Goal: Task Accomplishment & Management: Use online tool/utility

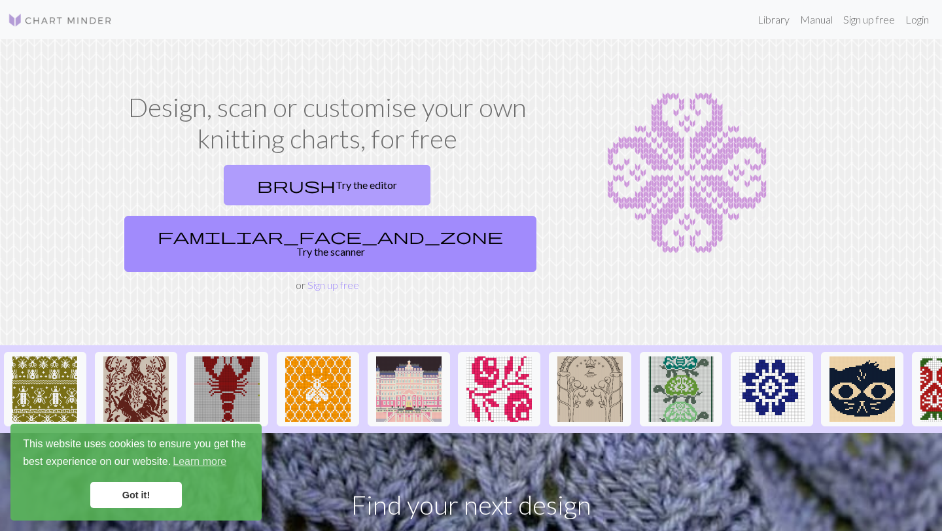
click at [254, 182] on link "brush Try the editor" at bounding box center [327, 185] width 207 height 41
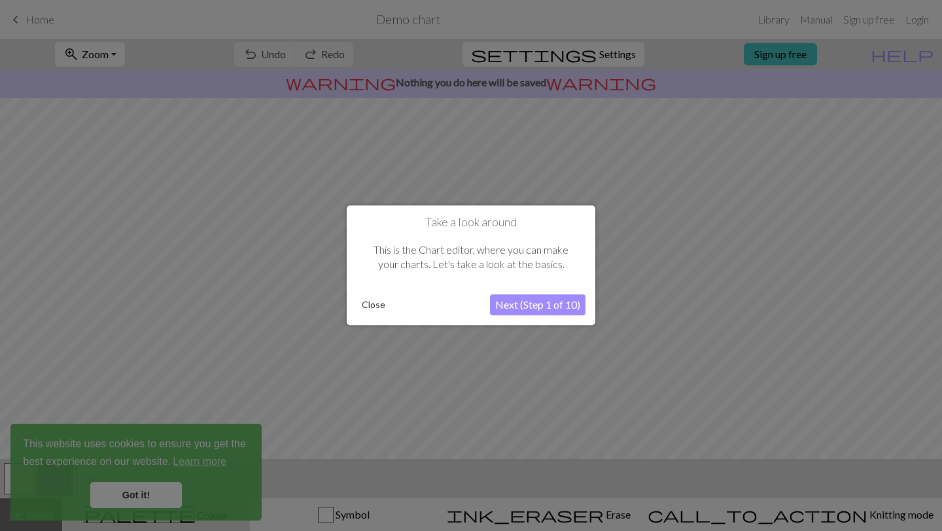
click at [522, 300] on button "Next (Step 1 of 10)" at bounding box center [537, 305] width 95 height 21
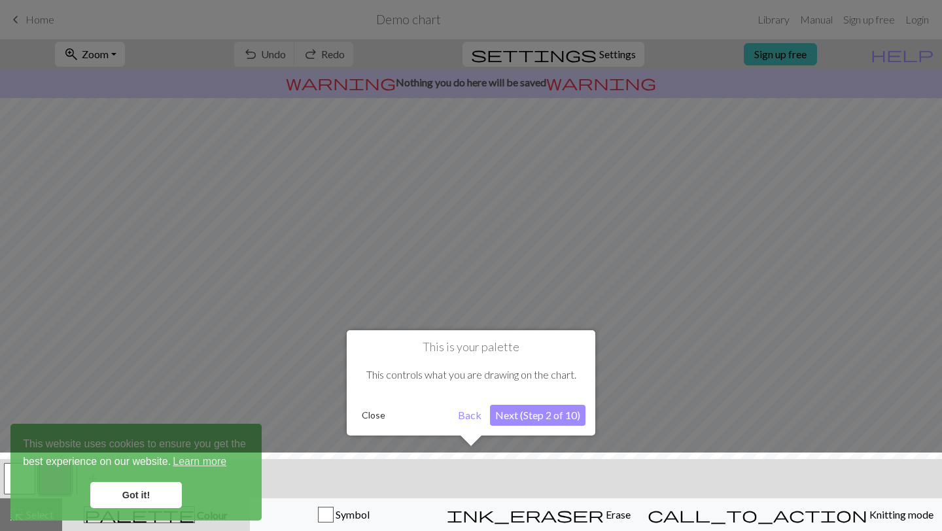
click at [517, 417] on button "Next (Step 2 of 10)" at bounding box center [537, 415] width 95 height 21
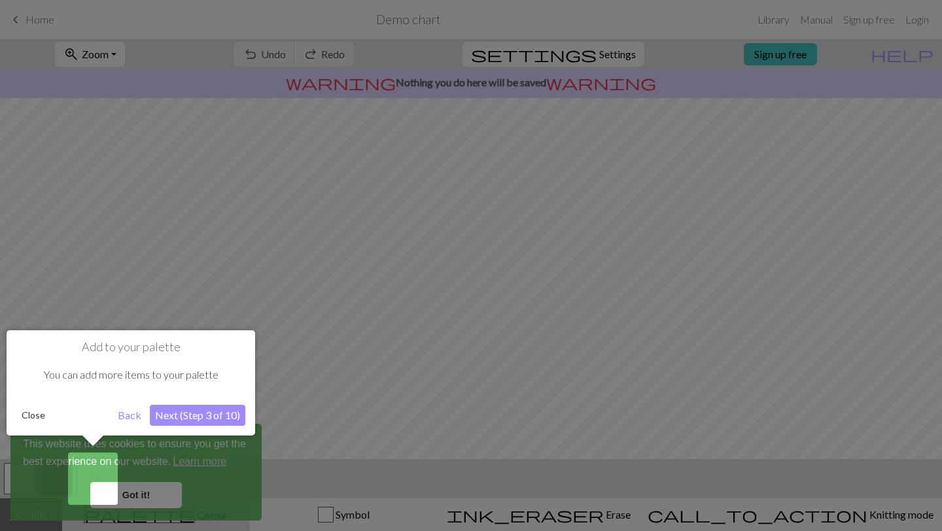
click at [192, 413] on button "Next (Step 3 of 10)" at bounding box center [197, 415] width 95 height 21
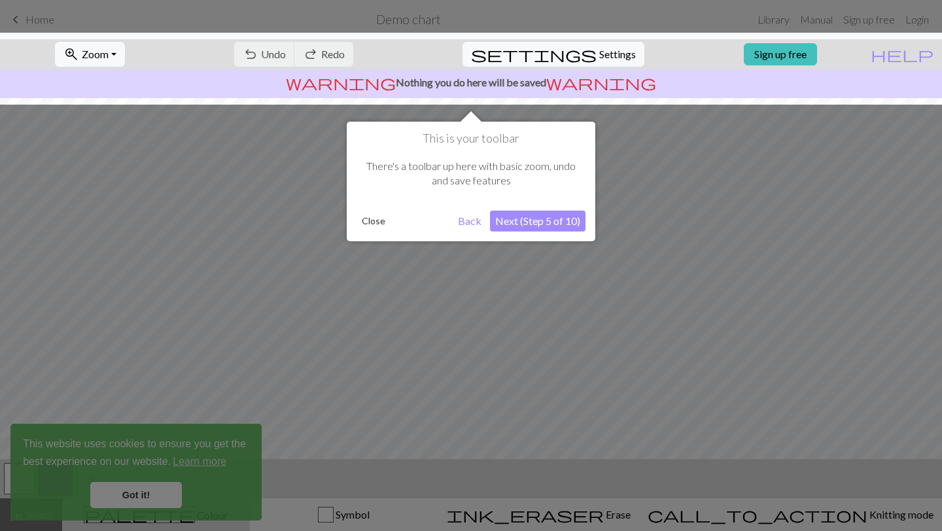
click at [556, 219] on button "Next (Step 5 of 10)" at bounding box center [537, 221] width 95 height 21
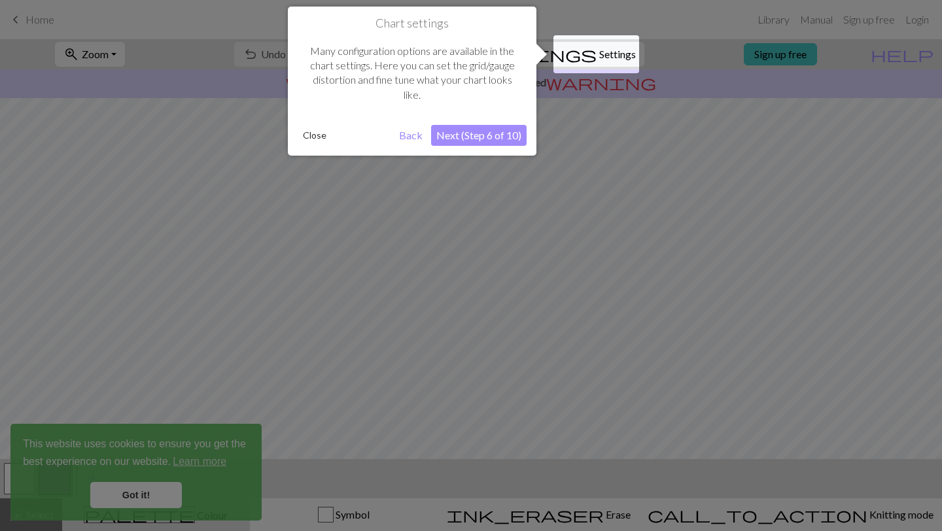
click at [481, 136] on button "Next (Step 6 of 10)" at bounding box center [478, 135] width 95 height 21
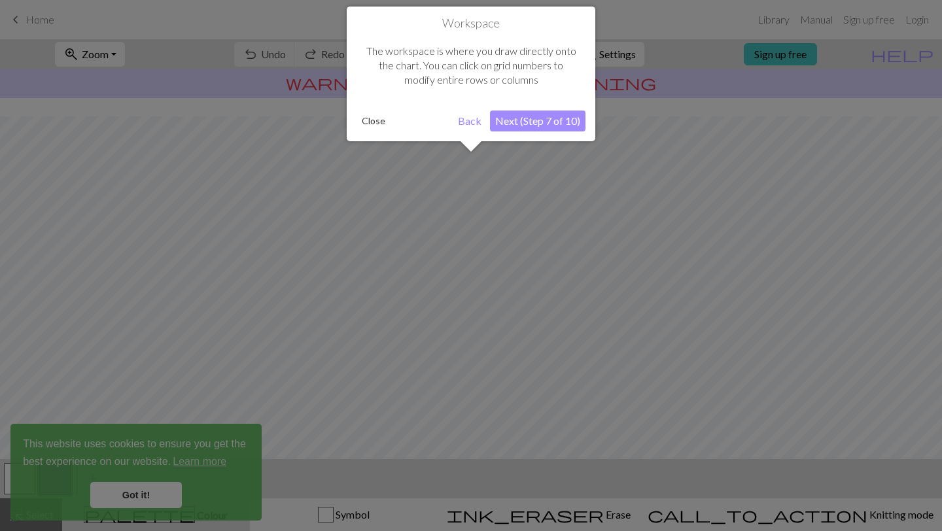
scroll to position [78, 0]
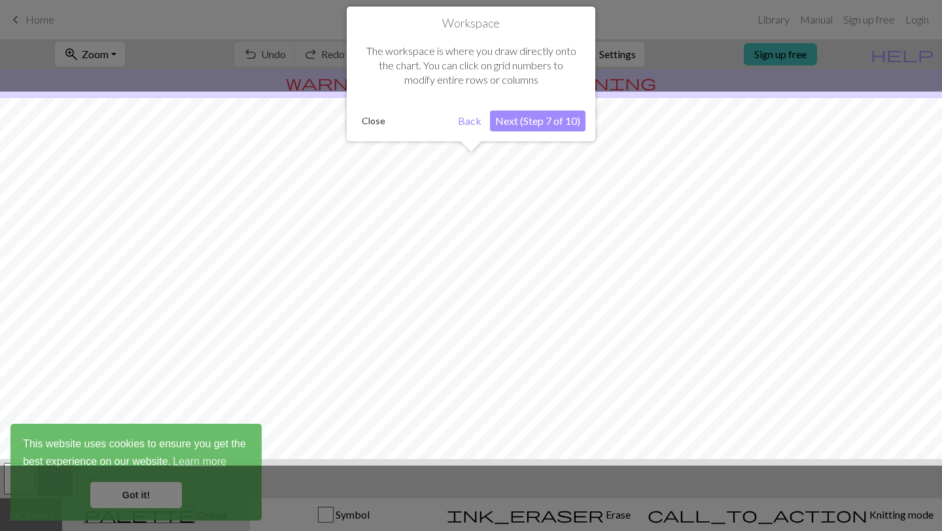
click at [538, 122] on button "Next (Step 7 of 10)" at bounding box center [537, 121] width 95 height 21
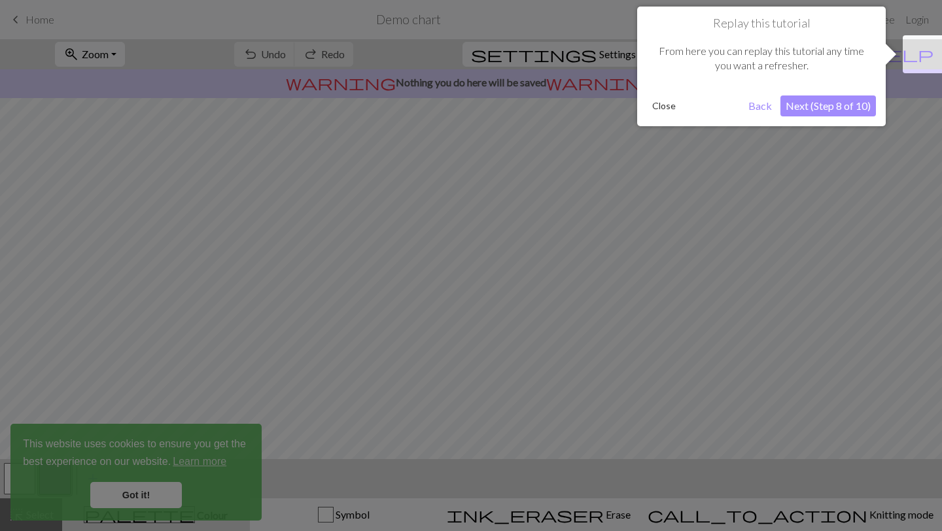
click at [799, 102] on button "Next (Step 8 of 10)" at bounding box center [827, 105] width 95 height 21
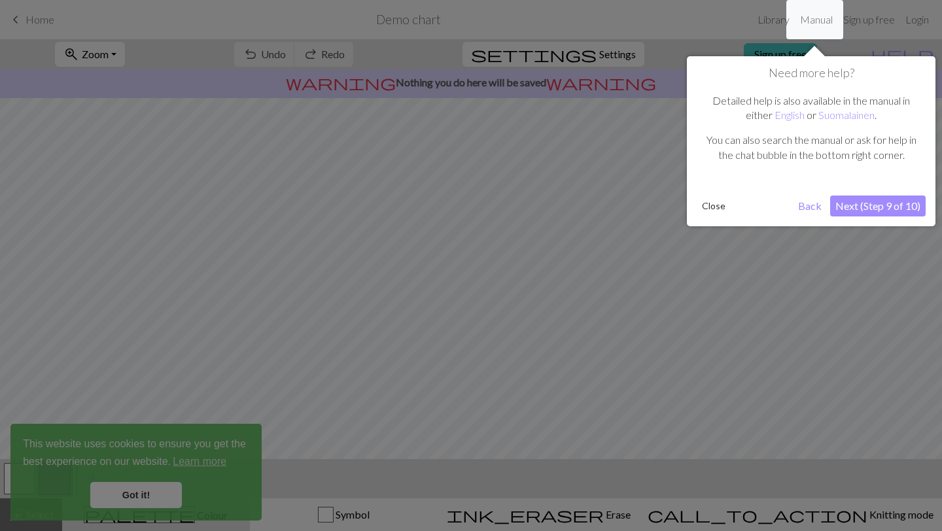
click at [870, 208] on button "Next (Step 9 of 10)" at bounding box center [877, 206] width 95 height 21
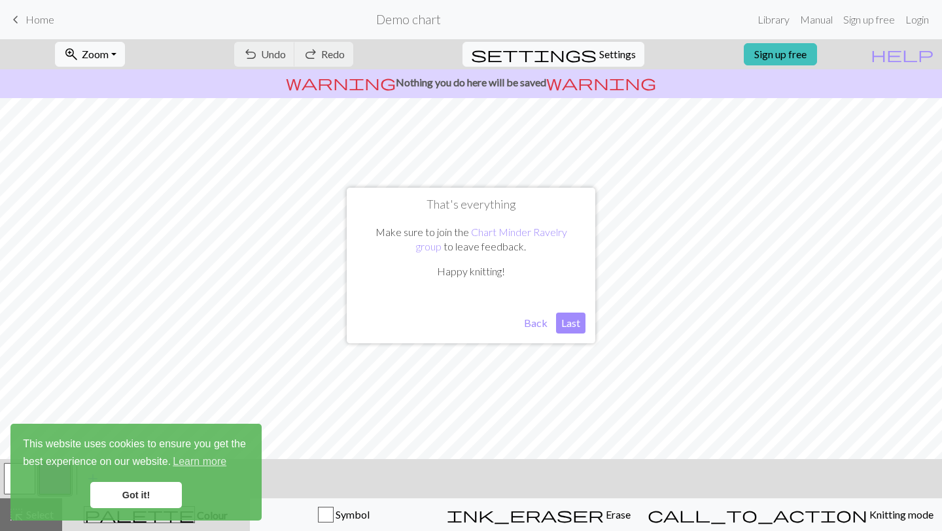
click at [537, 325] on button "Back" at bounding box center [536, 323] width 34 height 21
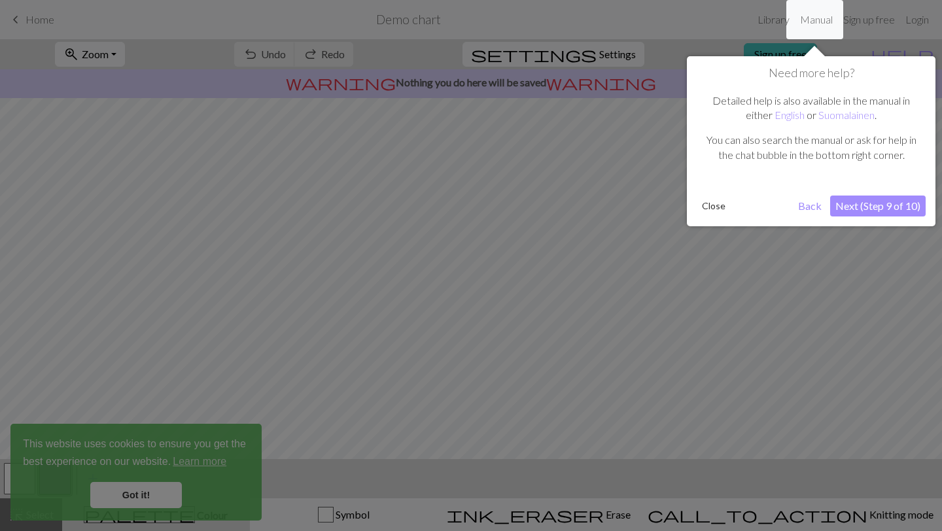
click at [864, 206] on button "Next (Step 9 of 10)" at bounding box center [877, 206] width 95 height 21
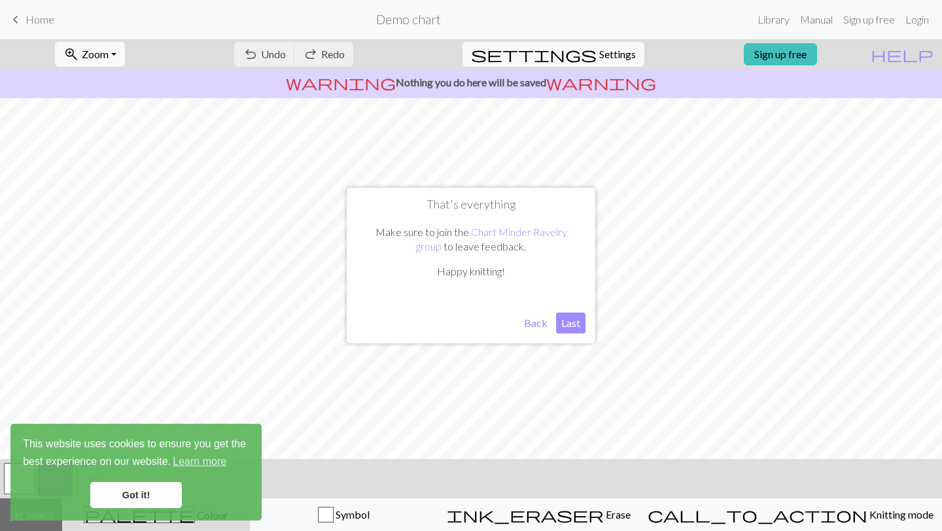
click at [574, 318] on button "Last" at bounding box center [570, 323] width 29 height 21
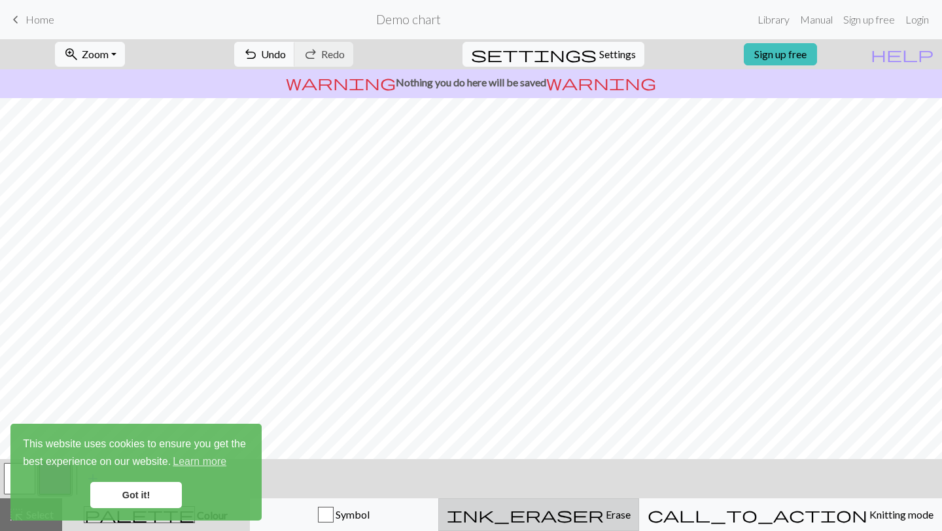
click at [625, 509] on span "Erase" at bounding box center [617, 514] width 27 height 12
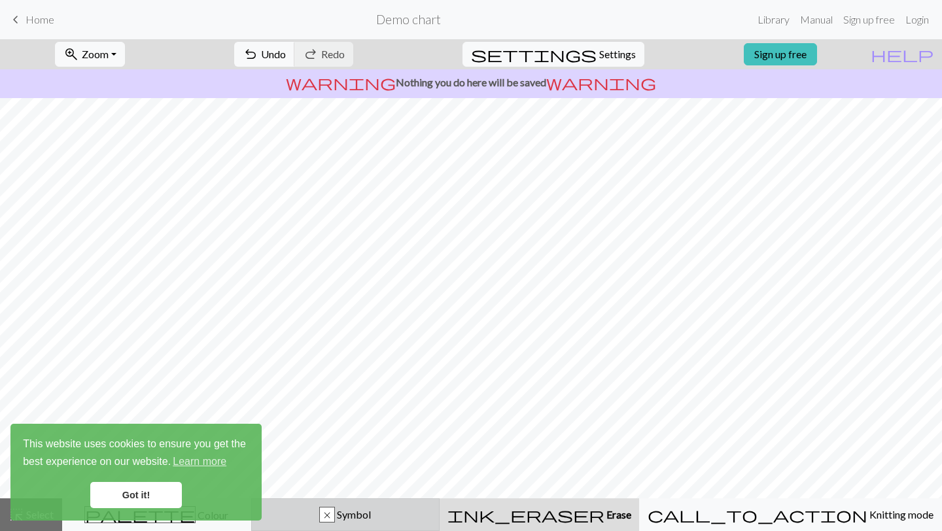
click at [334, 515] on div "x" at bounding box center [327, 515] width 14 height 16
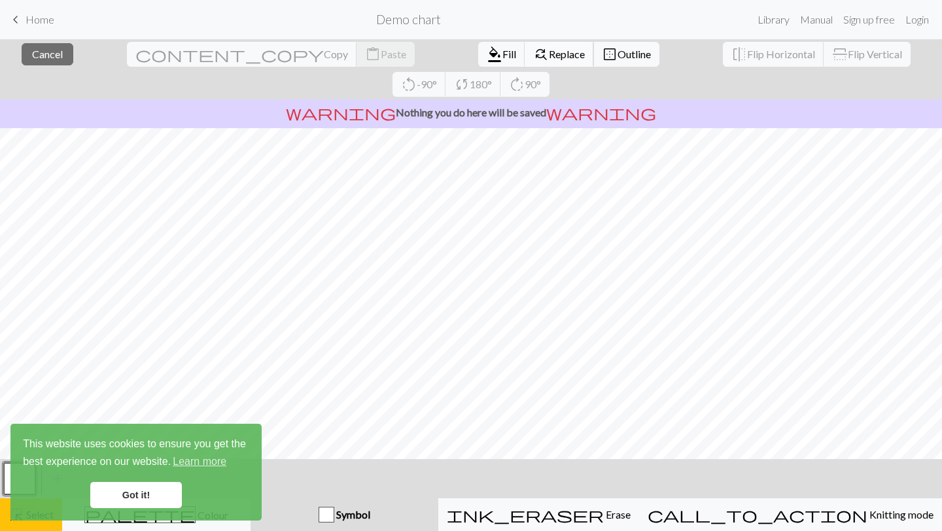
click at [549, 54] on span "Replace" at bounding box center [567, 54] width 36 height 12
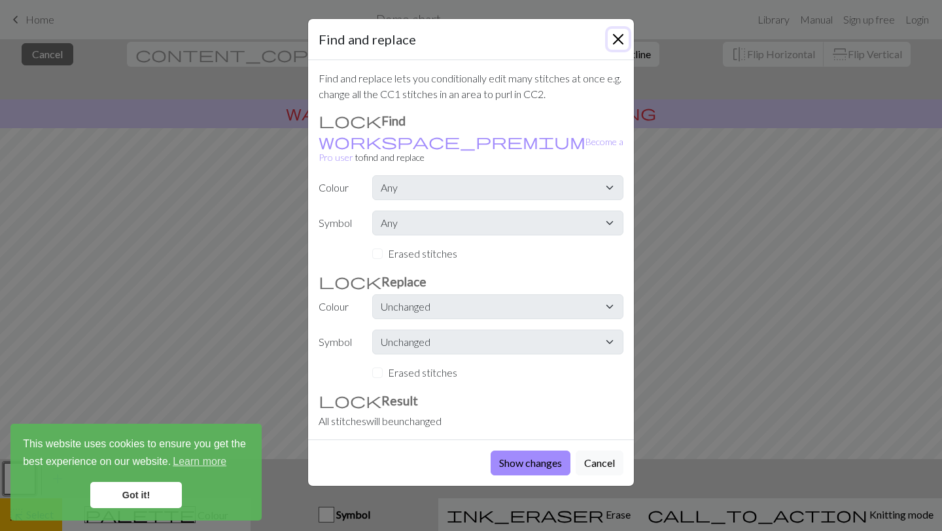
click at [622, 40] on button "Close" at bounding box center [617, 39] width 21 height 21
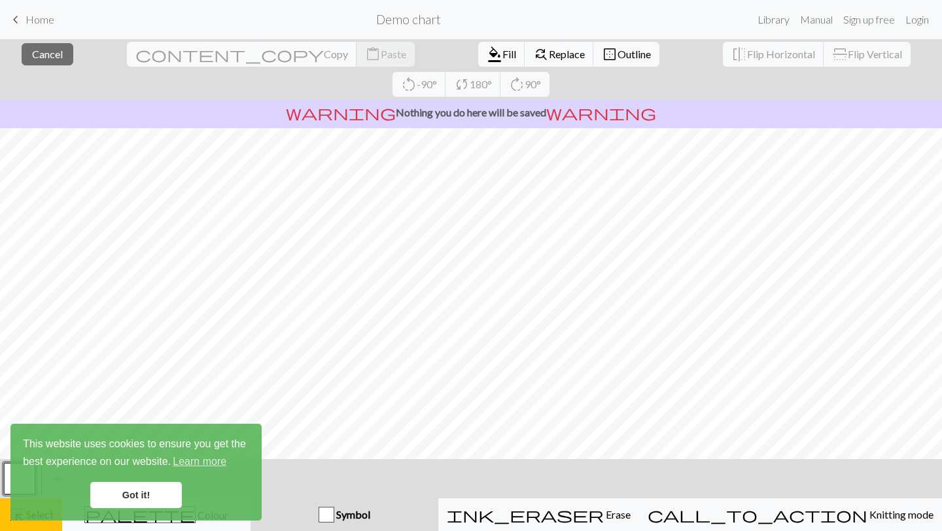
click at [126, 485] on link "Got it!" at bounding box center [136, 495] width 92 height 26
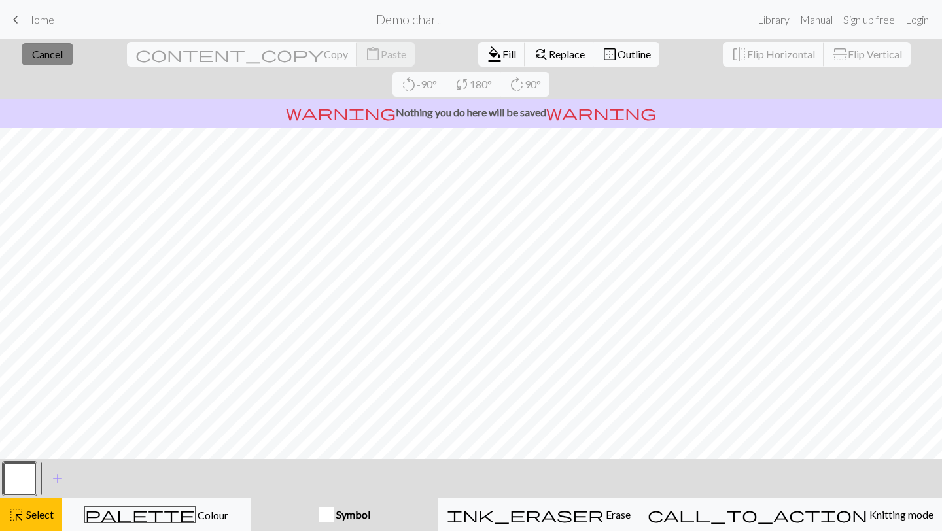
click at [52, 56] on span "Cancel" at bounding box center [47, 54] width 31 height 12
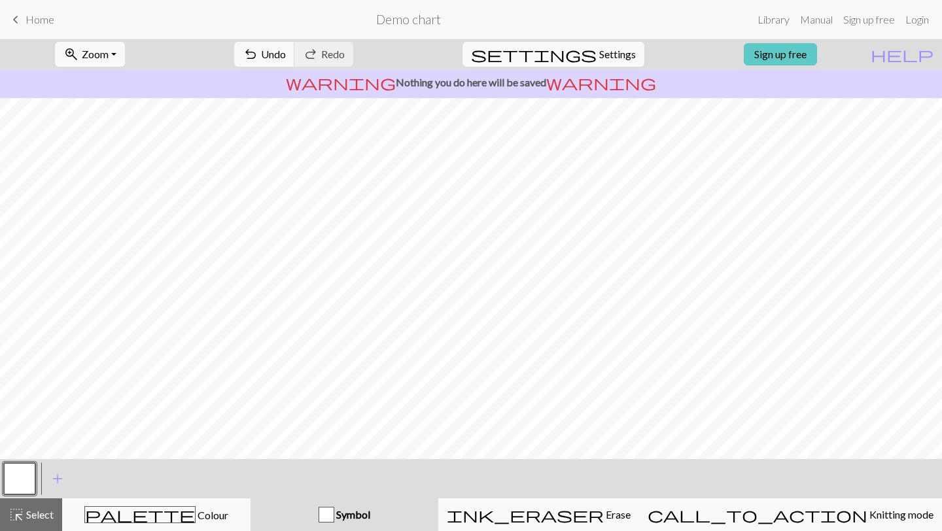
click at [817, 61] on link "Sign up free" at bounding box center [779, 54] width 73 height 22
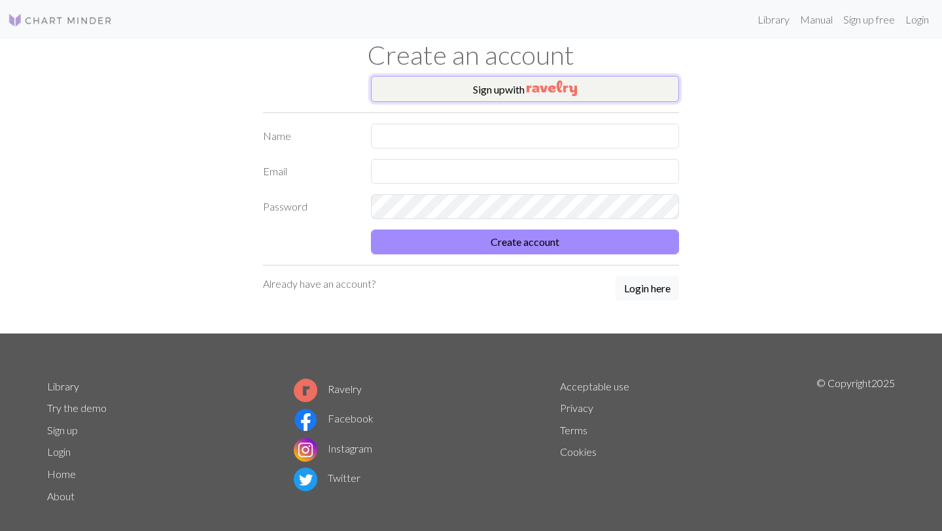
click at [505, 78] on button "Sign up with" at bounding box center [525, 89] width 308 height 26
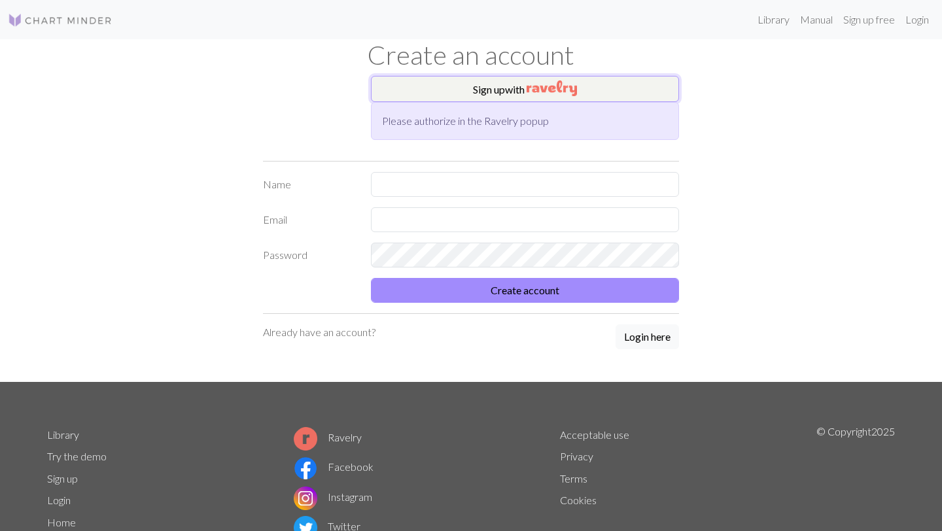
click at [512, 86] on button "Sign up with" at bounding box center [525, 89] width 308 height 26
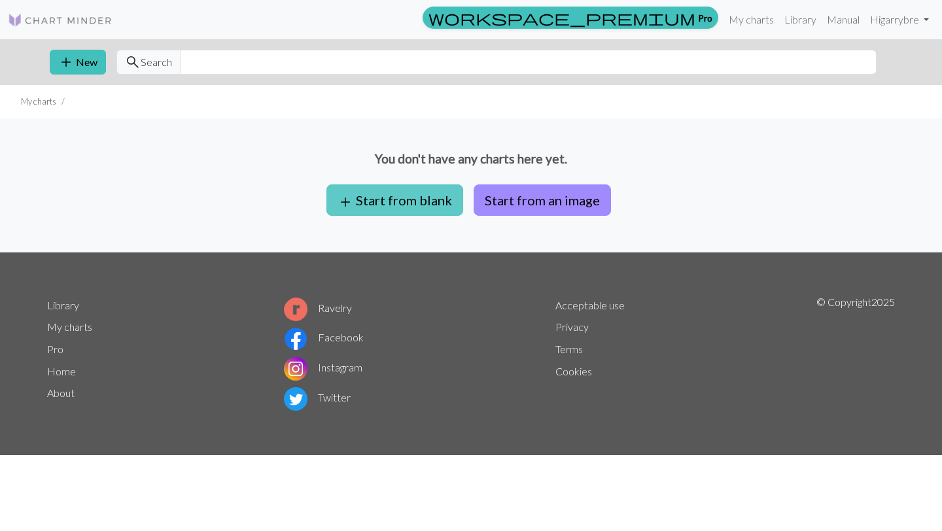
click at [402, 203] on button "add Start from blank" at bounding box center [394, 199] width 137 height 31
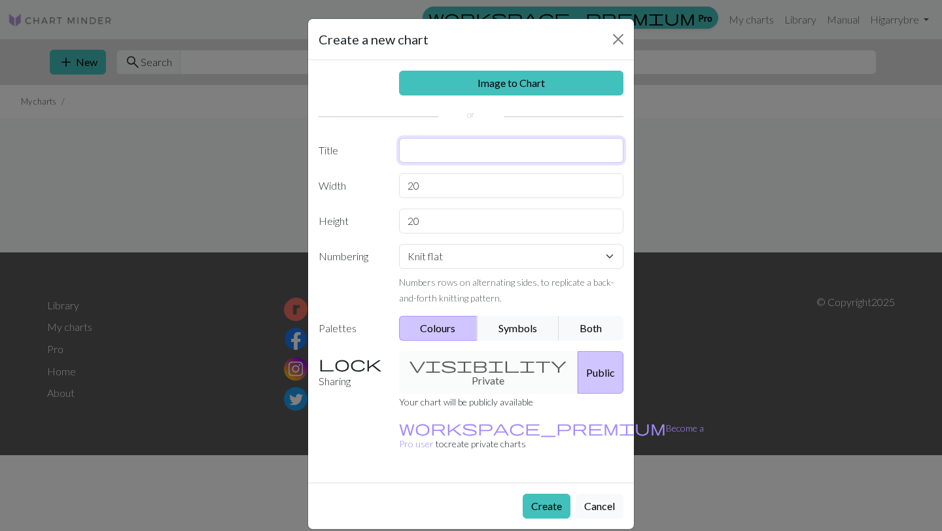
click at [445, 152] on input "text" at bounding box center [511, 150] width 225 height 25
type input "Broncos Socks"
click at [422, 185] on input "20" at bounding box center [511, 185] width 225 height 25
type input "2"
type input "64"
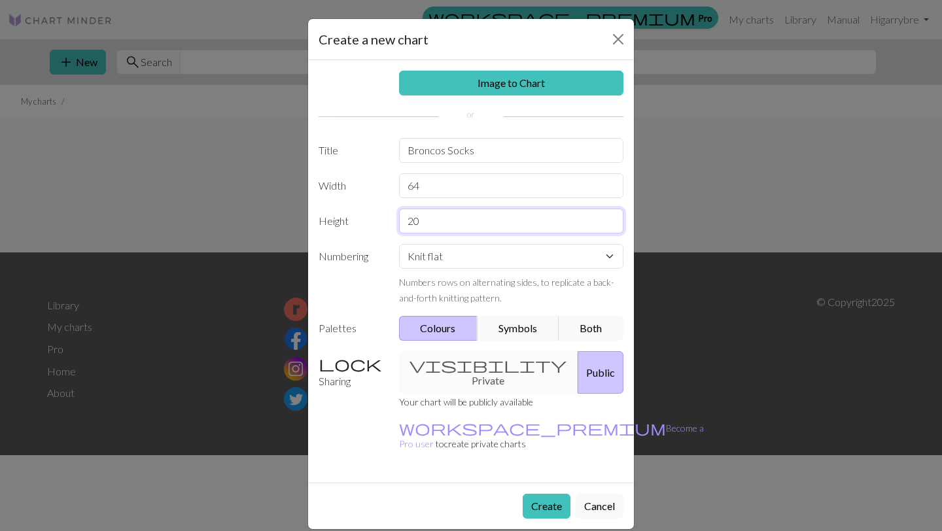
click at [419, 226] on input "20" at bounding box center [511, 221] width 225 height 25
type input "2"
type input "60"
click at [541, 494] on button "Create" at bounding box center [546, 506] width 48 height 25
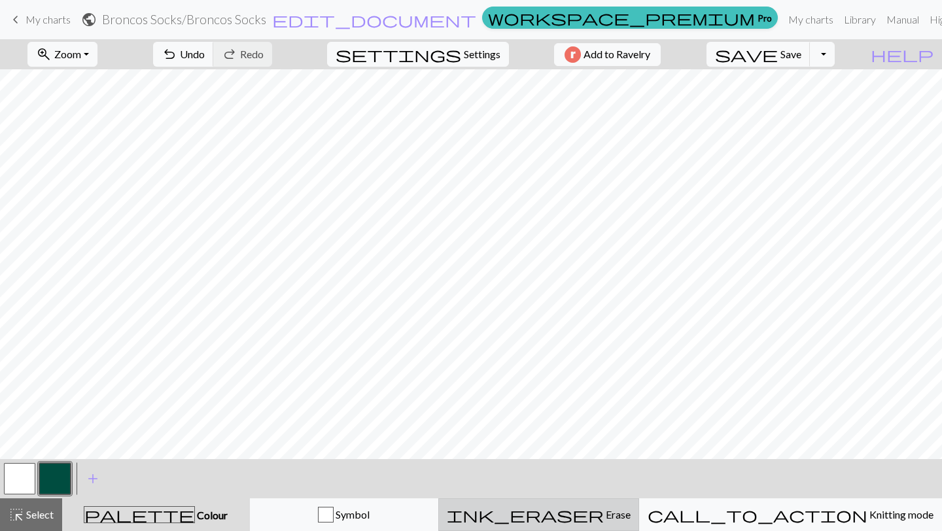
click at [600, 510] on span "ink_eraser" at bounding box center [525, 514] width 157 height 18
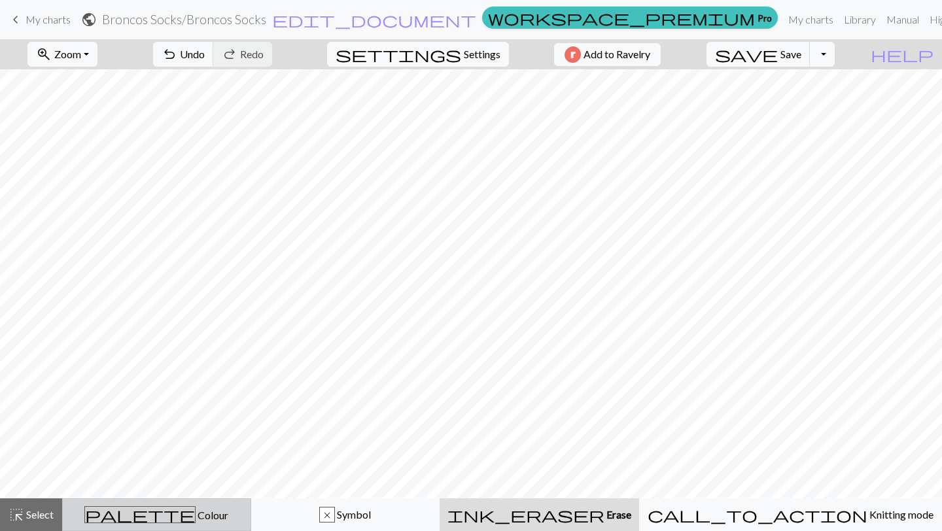
click at [239, 508] on div "palette Colour Colour" at bounding box center [157, 514] width 172 height 17
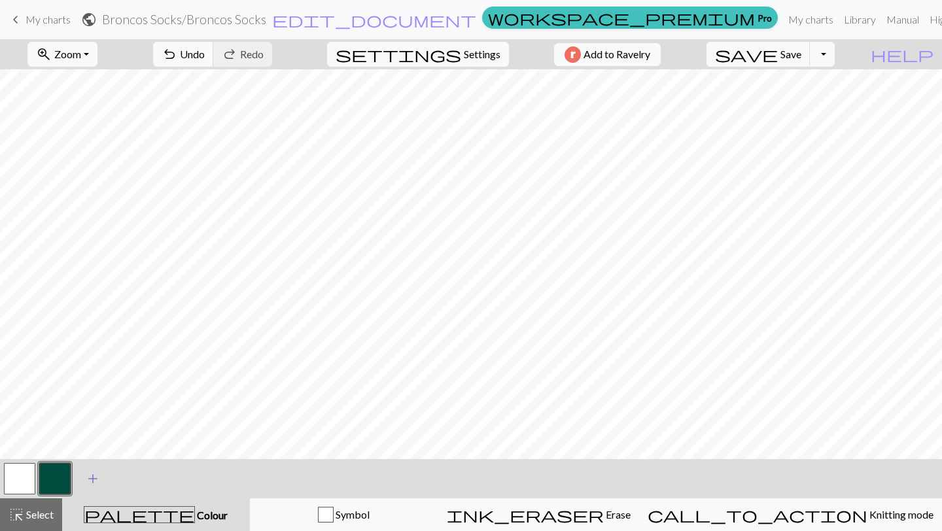
click at [96, 477] on span "add" at bounding box center [93, 478] width 16 height 18
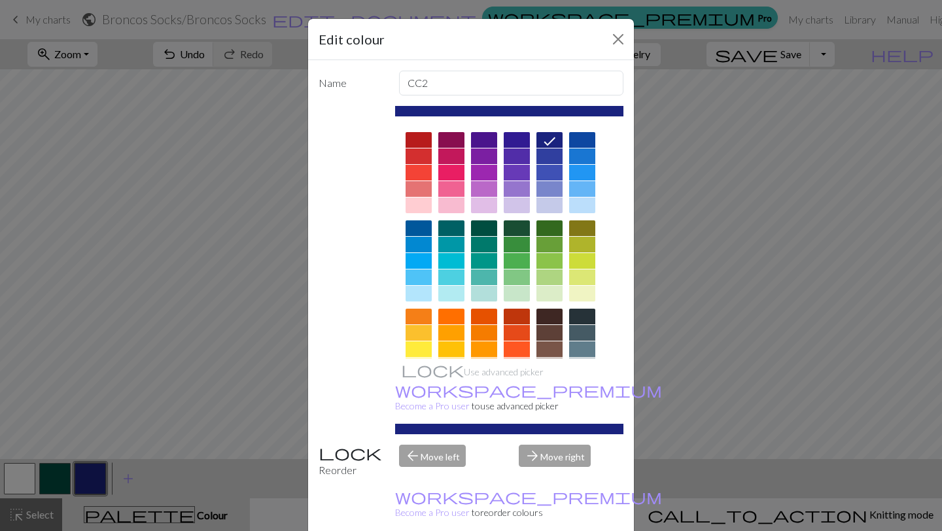
click at [422, 173] on div at bounding box center [418, 173] width 26 height 16
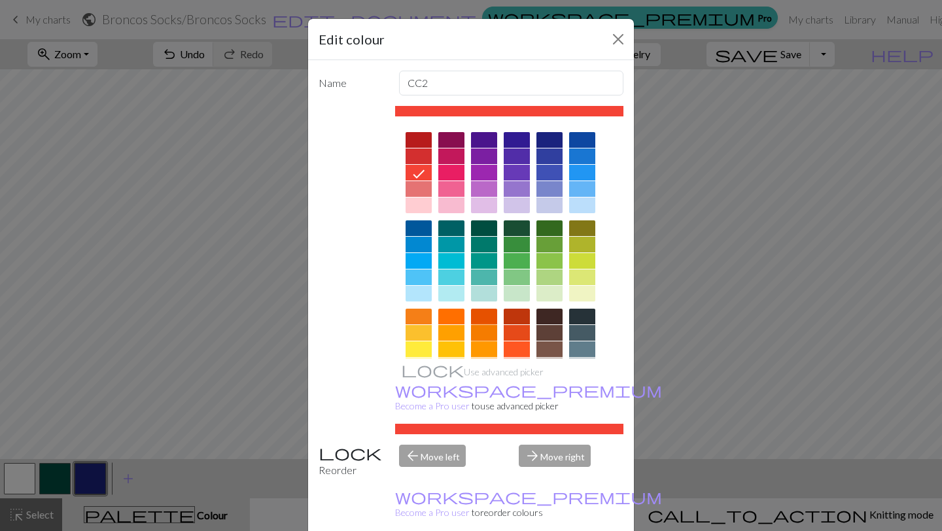
click at [486, 332] on div at bounding box center [484, 333] width 26 height 16
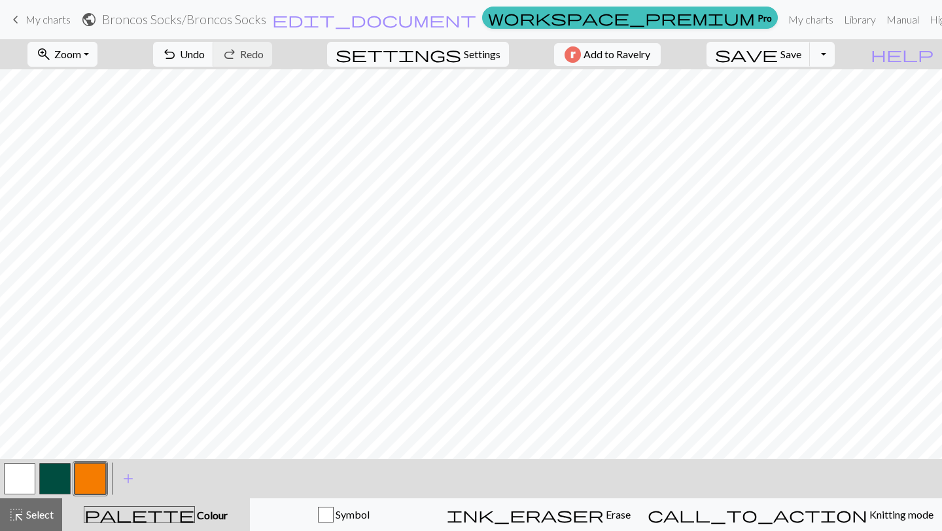
click at [61, 470] on button "button" at bounding box center [54, 478] width 31 height 31
click at [61, 473] on button "button" at bounding box center [54, 478] width 31 height 31
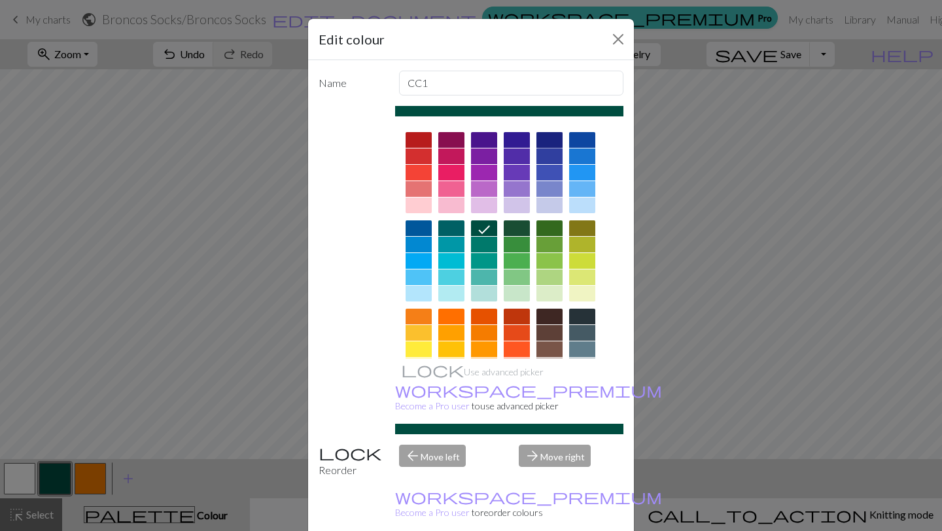
click at [546, 141] on div at bounding box center [549, 140] width 26 height 16
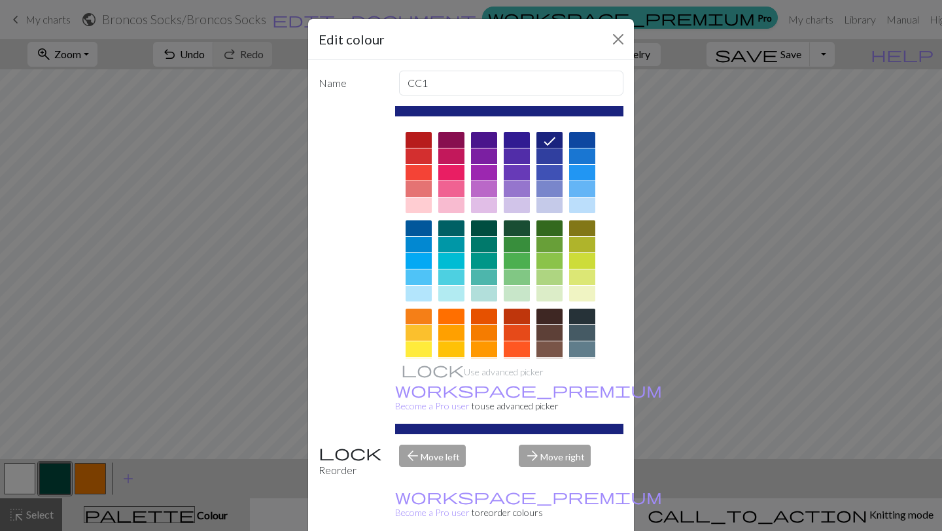
click at [586, 148] on div at bounding box center [582, 156] width 26 height 16
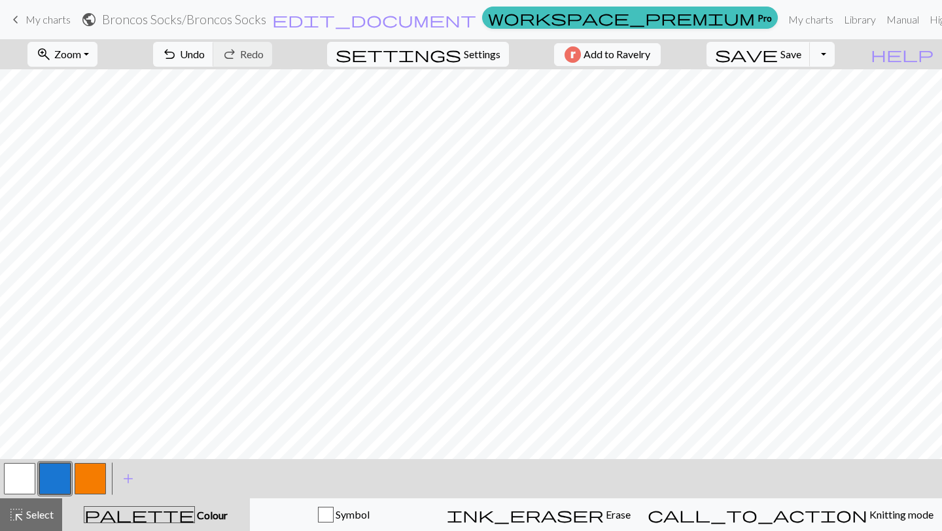
click at [90, 485] on button "button" at bounding box center [90, 478] width 31 height 31
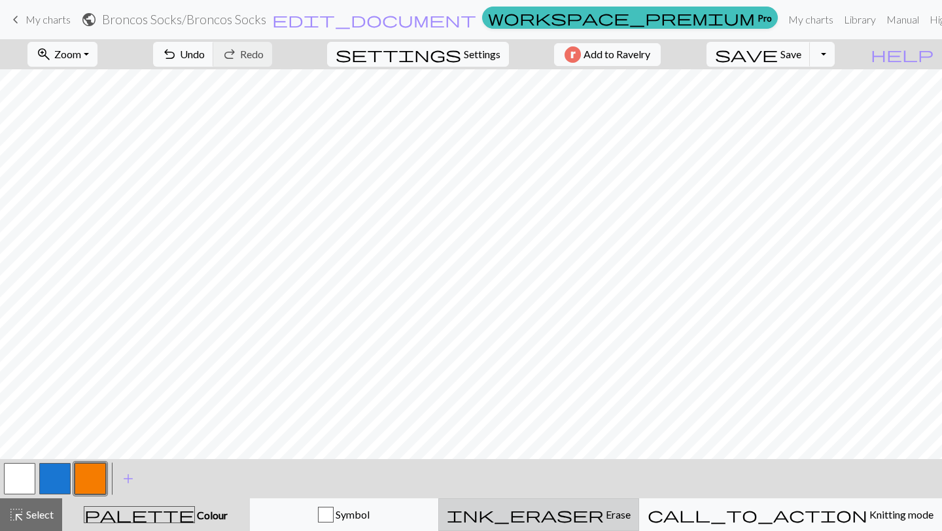
click at [560, 510] on div "ink_eraser Erase Erase" at bounding box center [539, 515] width 184 height 16
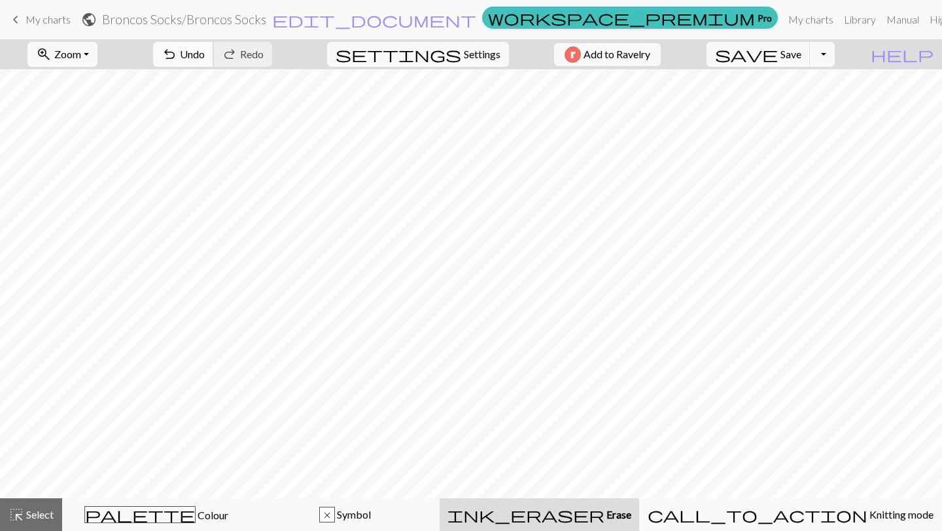
click at [205, 56] on span "Undo" at bounding box center [192, 54] width 25 height 12
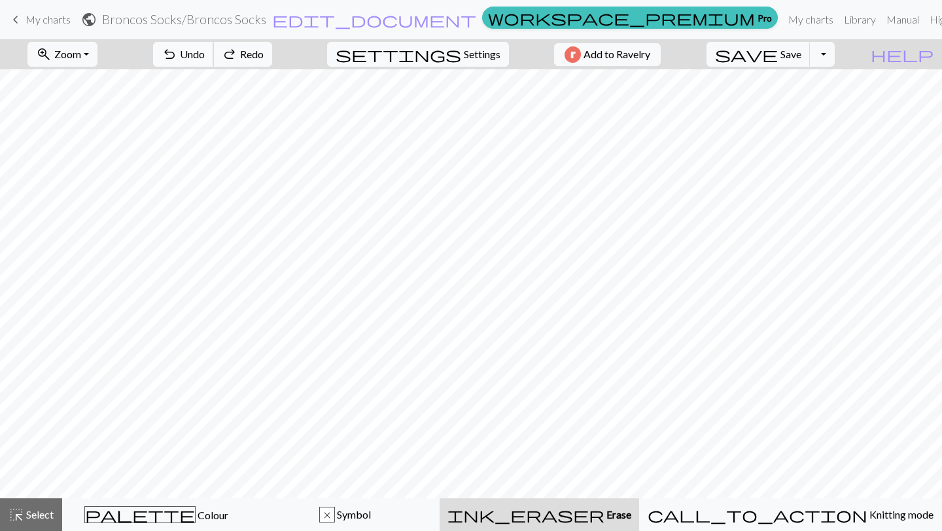
click at [205, 56] on span "Undo" at bounding box center [192, 54] width 25 height 12
click at [214, 58] on button "undo Undo Undo" at bounding box center [183, 54] width 61 height 25
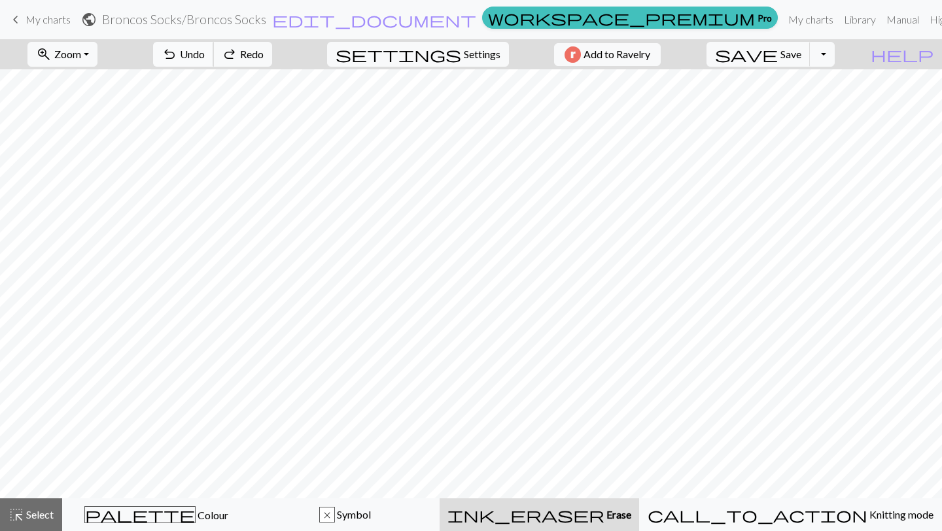
click at [214, 58] on button "undo Undo Undo" at bounding box center [183, 54] width 61 height 25
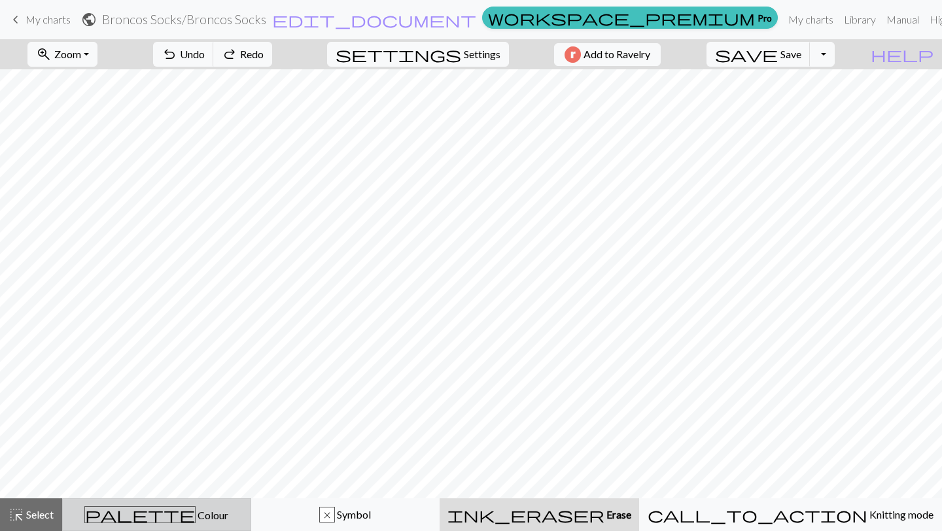
click at [243, 515] on div "palette Colour Colour" at bounding box center [157, 514] width 172 height 17
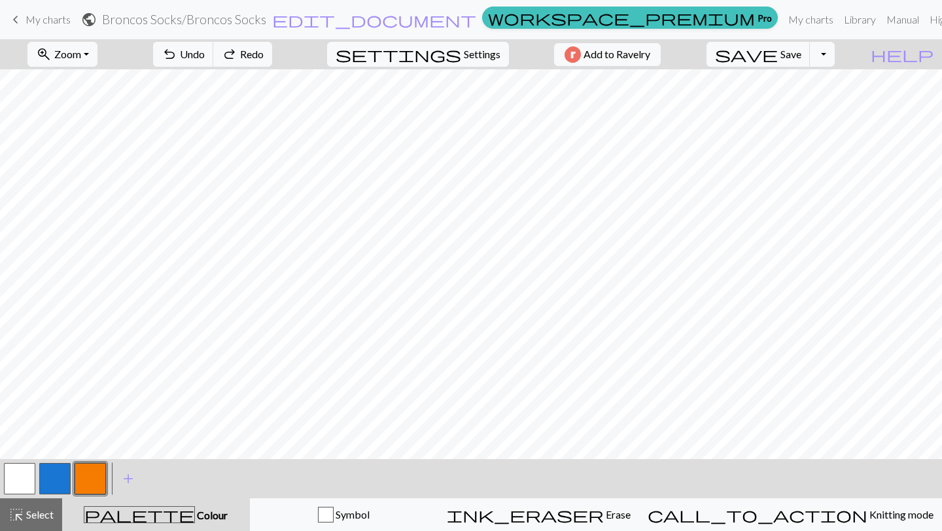
click at [99, 475] on button "button" at bounding box center [90, 478] width 31 height 31
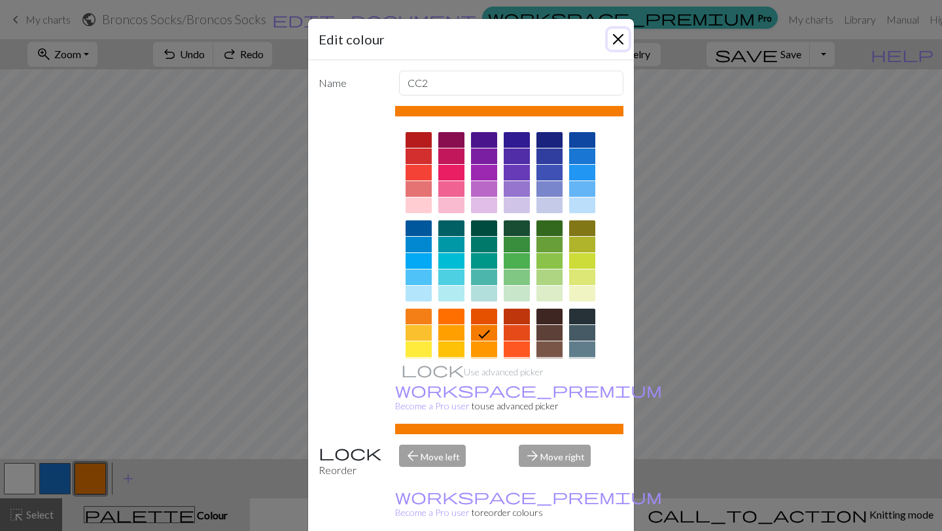
click at [621, 37] on button "Close" at bounding box center [617, 39] width 21 height 21
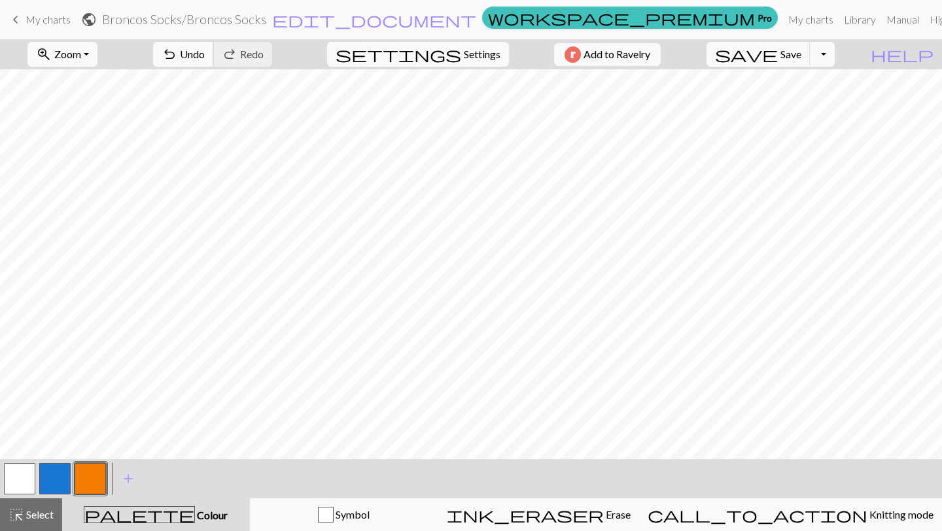
click at [205, 51] on span "Undo" at bounding box center [192, 54] width 25 height 12
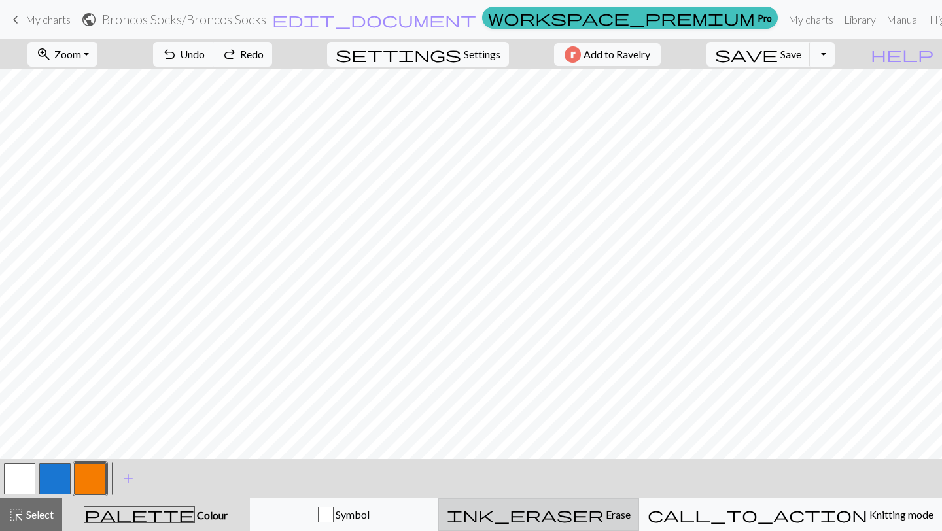
click at [617, 519] on span "Erase" at bounding box center [617, 514] width 27 height 12
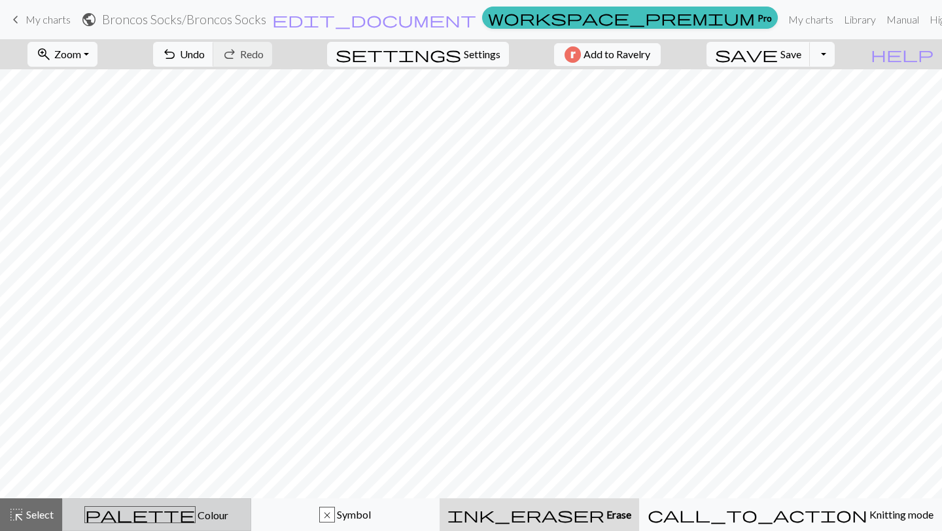
click at [196, 516] on span "Colour" at bounding box center [212, 515] width 33 height 12
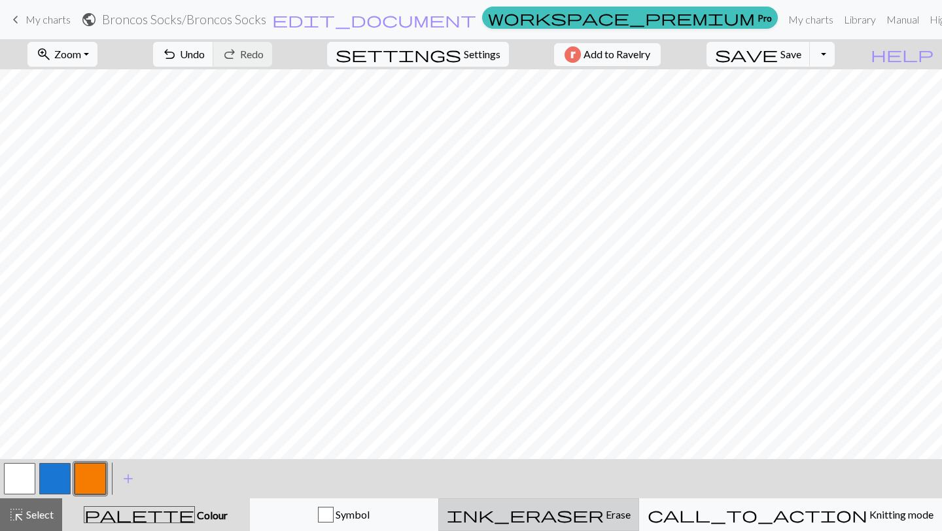
click at [578, 501] on button "ink_eraser Erase Erase" at bounding box center [538, 514] width 201 height 33
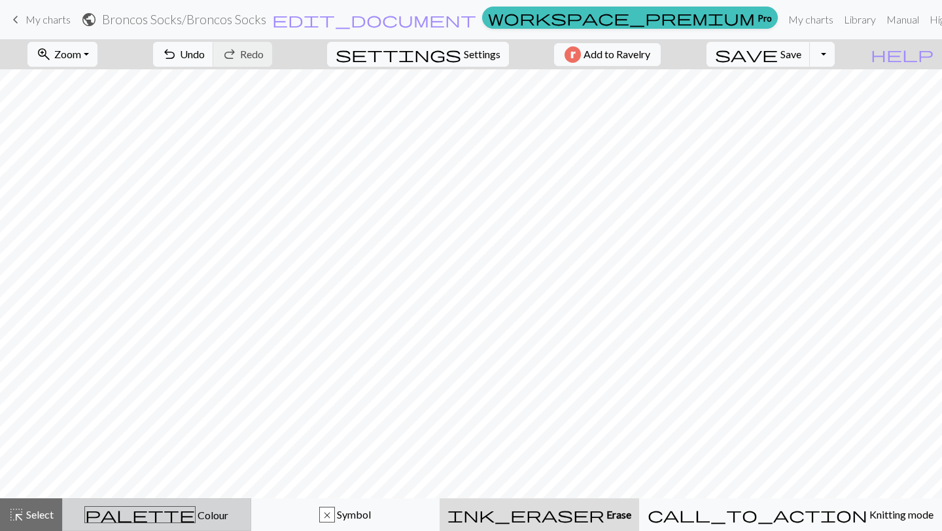
click at [219, 506] on div "palette Colour Colour" at bounding box center [157, 514] width 172 height 17
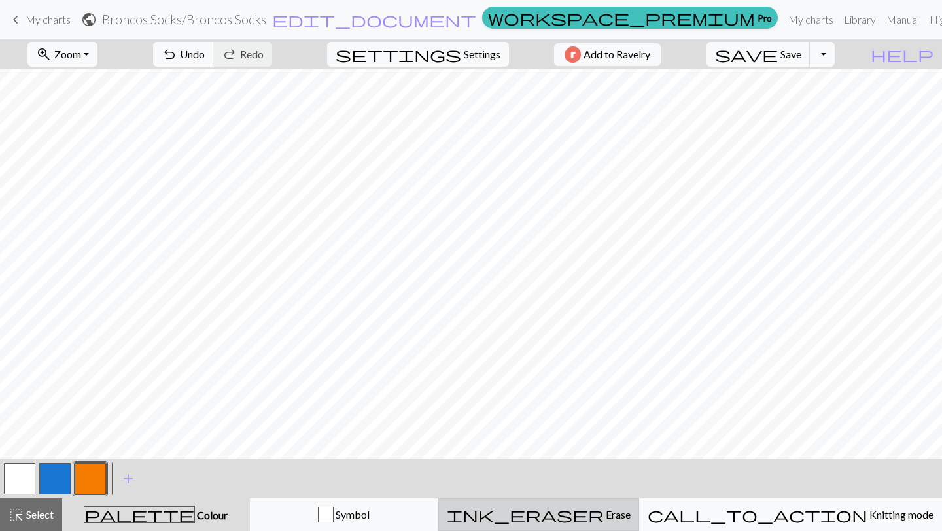
click at [617, 511] on span "Erase" at bounding box center [617, 514] width 27 height 12
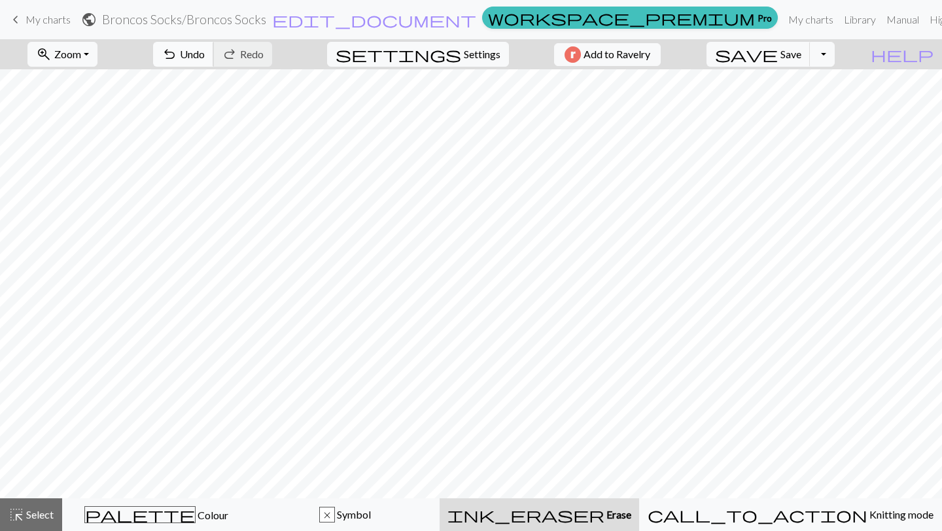
click at [205, 48] on span "Undo" at bounding box center [192, 54] width 25 height 12
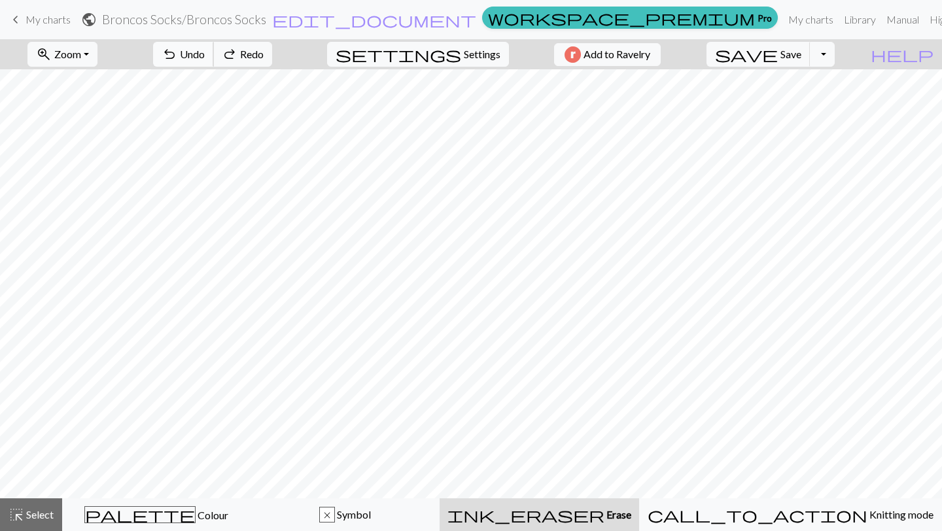
click at [205, 48] on span "Undo" at bounding box center [192, 54] width 25 height 12
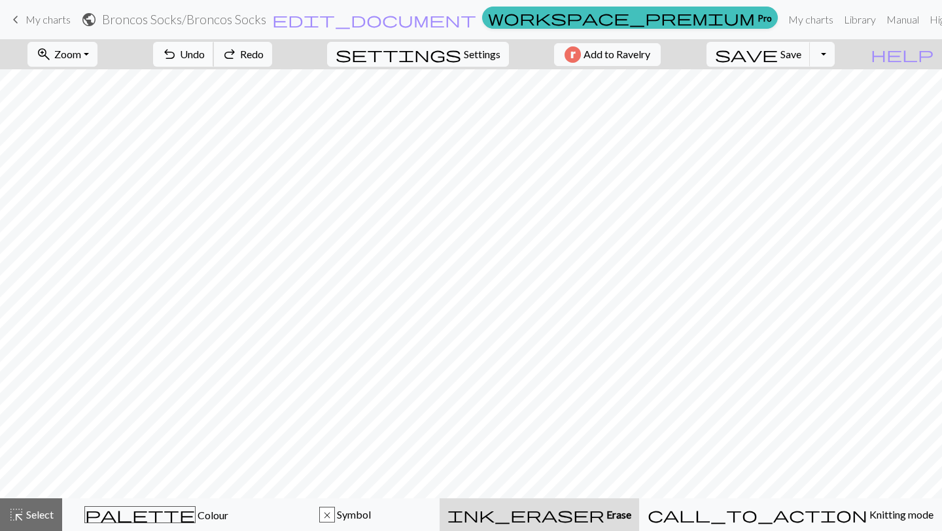
click at [205, 48] on span "Undo" at bounding box center [192, 54] width 25 height 12
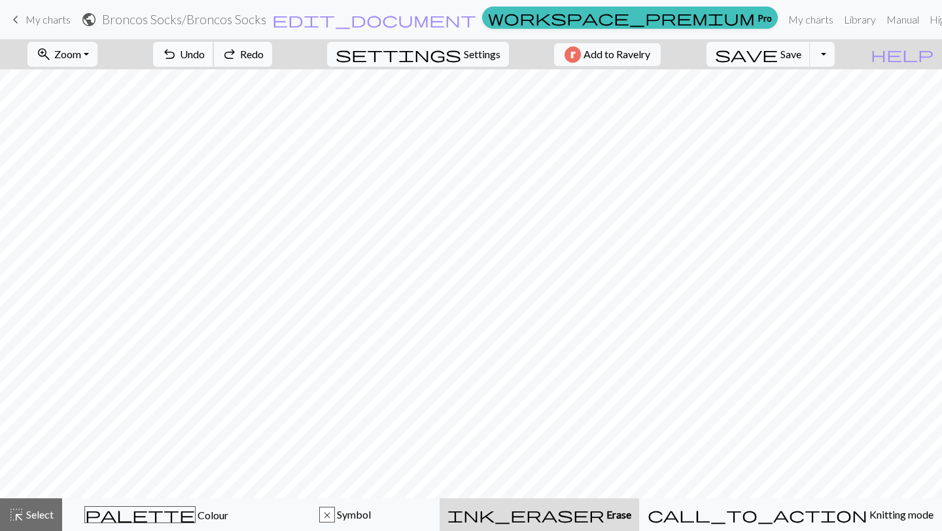
click at [205, 48] on span "Undo" at bounding box center [192, 54] width 25 height 12
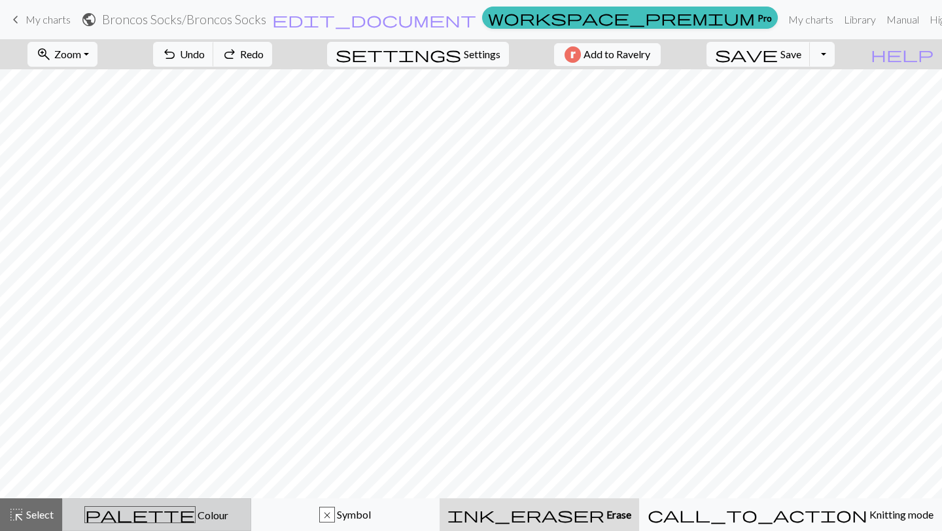
click at [205, 516] on div "palette Colour Colour" at bounding box center [157, 514] width 172 height 17
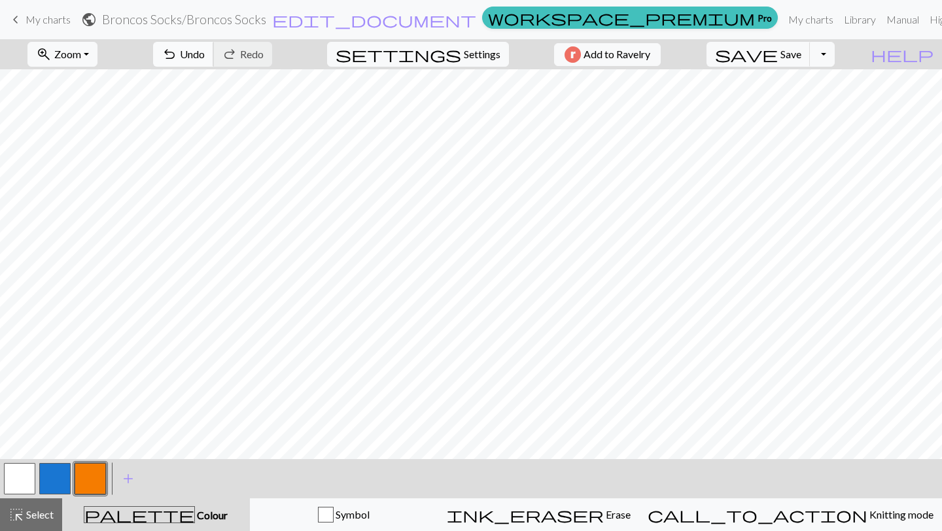
click at [205, 52] on span "Undo" at bounding box center [192, 54] width 25 height 12
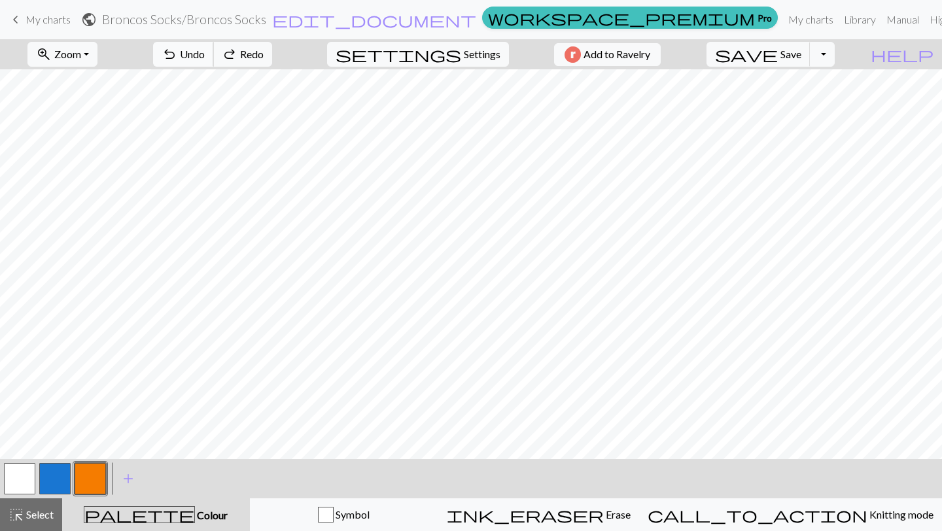
click at [205, 52] on span "Undo" at bounding box center [192, 54] width 25 height 12
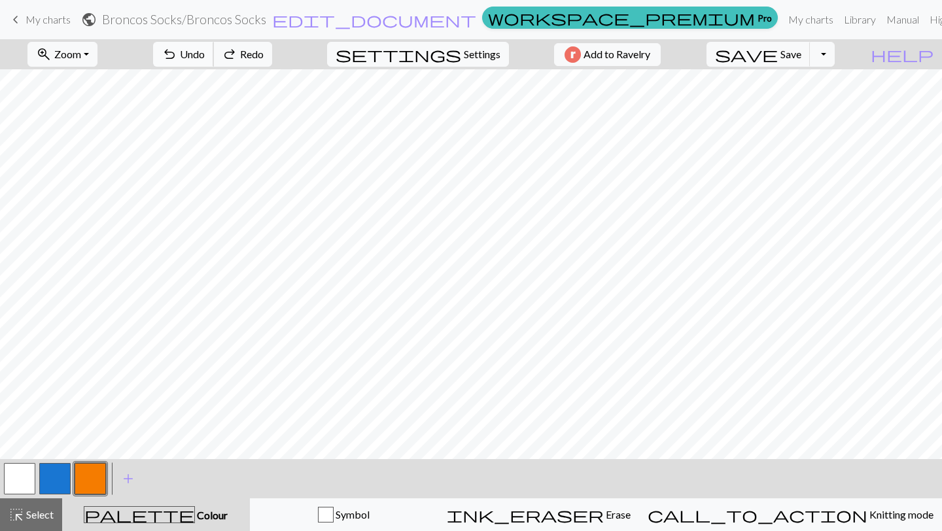
click at [205, 52] on span "Undo" at bounding box center [192, 54] width 25 height 12
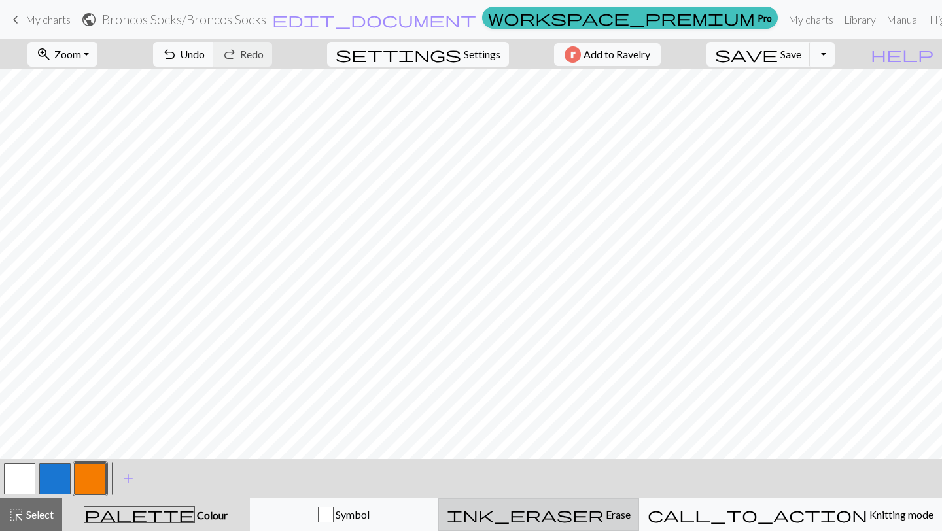
click at [595, 517] on span "ink_eraser" at bounding box center [525, 514] width 157 height 18
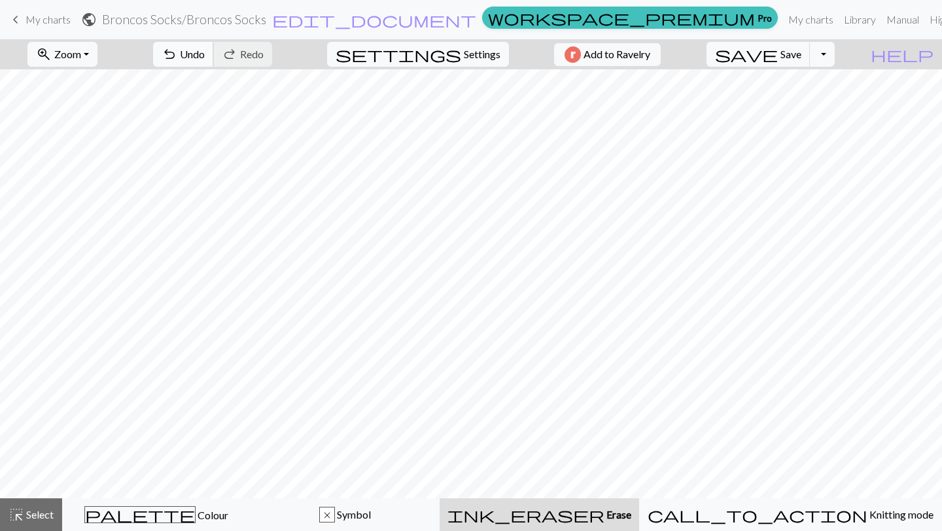
click at [205, 50] on span "Undo" at bounding box center [192, 54] width 25 height 12
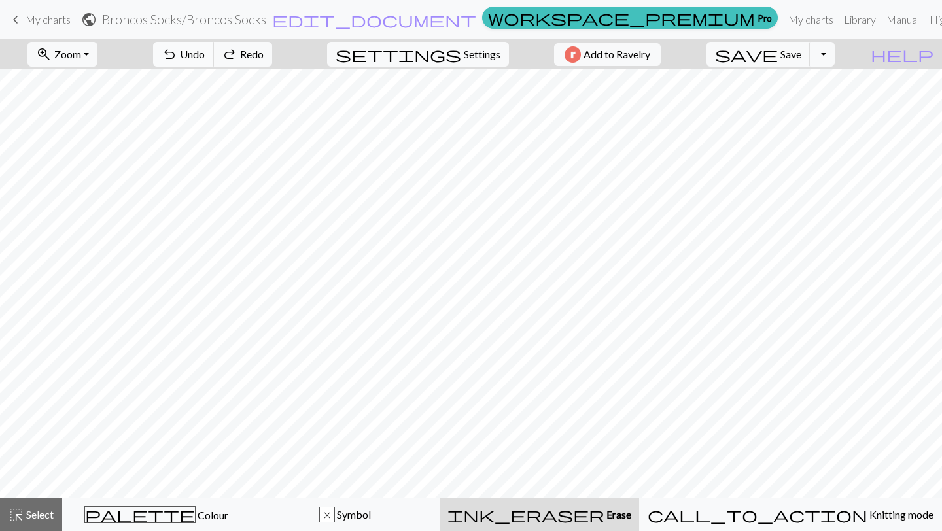
click at [205, 50] on span "Undo" at bounding box center [192, 54] width 25 height 12
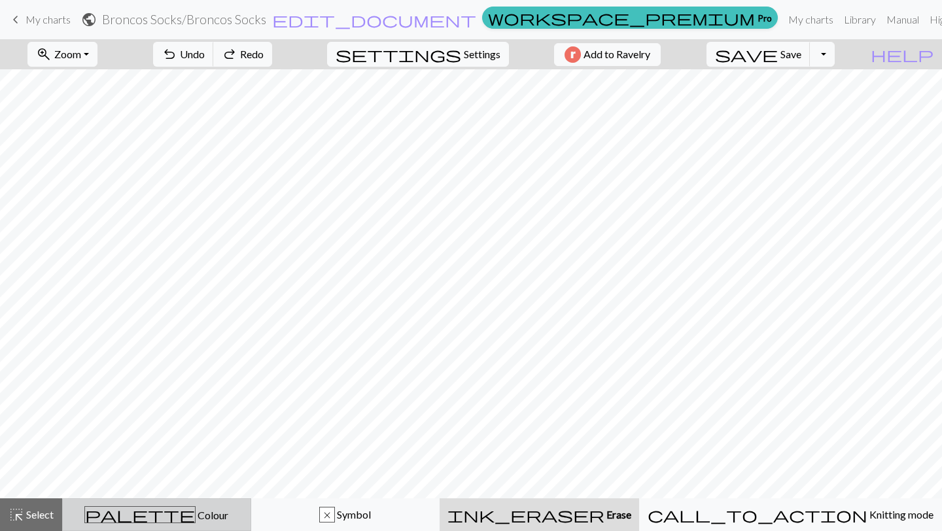
click at [159, 520] on span "palette" at bounding box center [140, 514] width 110 height 18
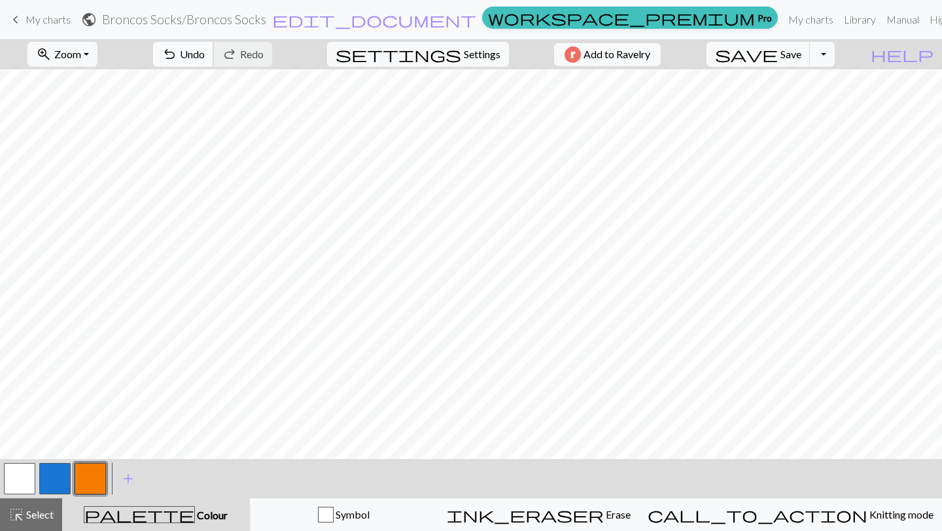
click at [214, 63] on button "undo Undo Undo" at bounding box center [183, 54] width 61 height 25
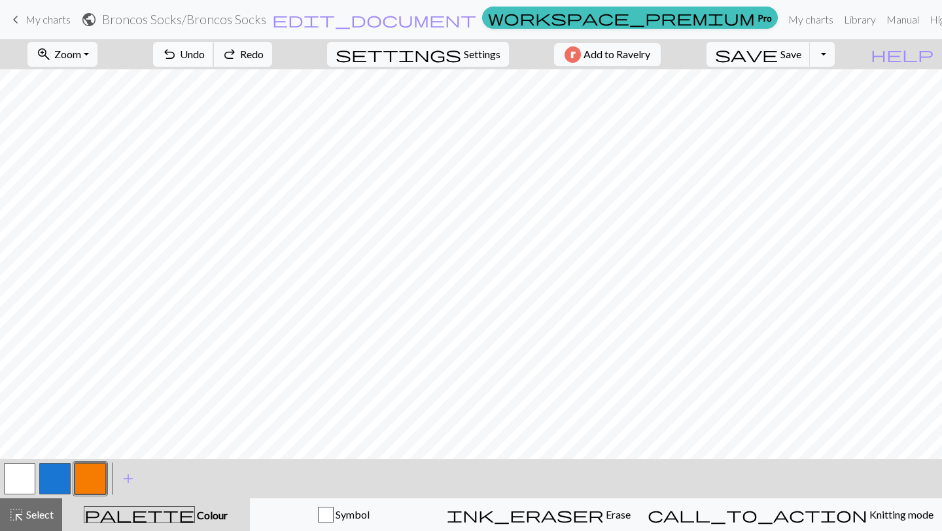
click at [214, 63] on button "undo Undo Undo" at bounding box center [183, 54] width 61 height 25
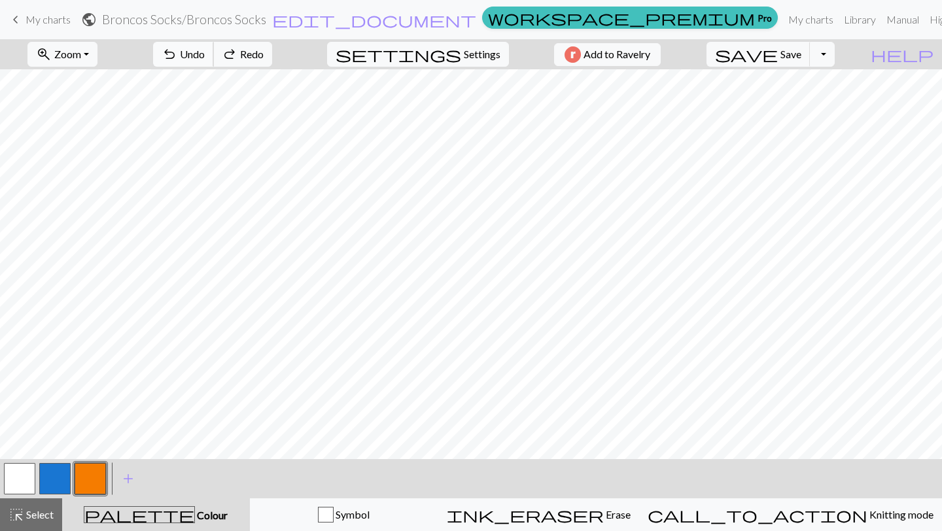
click at [214, 63] on button "undo Undo Undo" at bounding box center [183, 54] width 61 height 25
click at [205, 52] on span "Undo" at bounding box center [192, 54] width 25 height 12
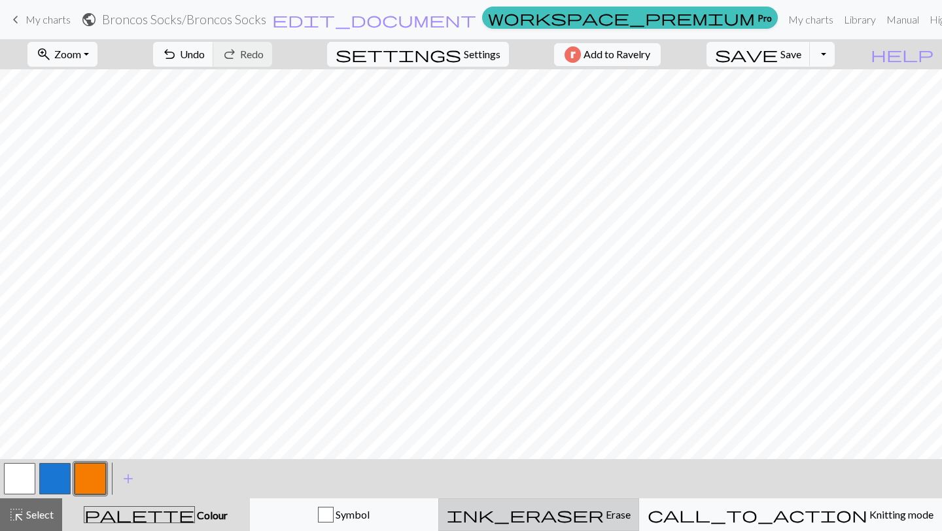
click at [583, 521] on div "ink_eraser Erase Erase" at bounding box center [539, 515] width 184 height 16
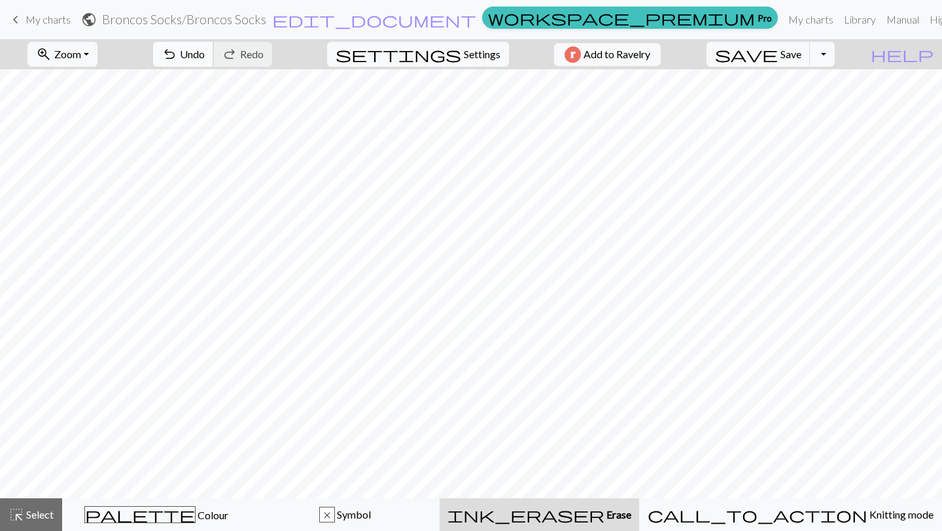
click at [214, 46] on button "undo Undo Undo" at bounding box center [183, 54] width 61 height 25
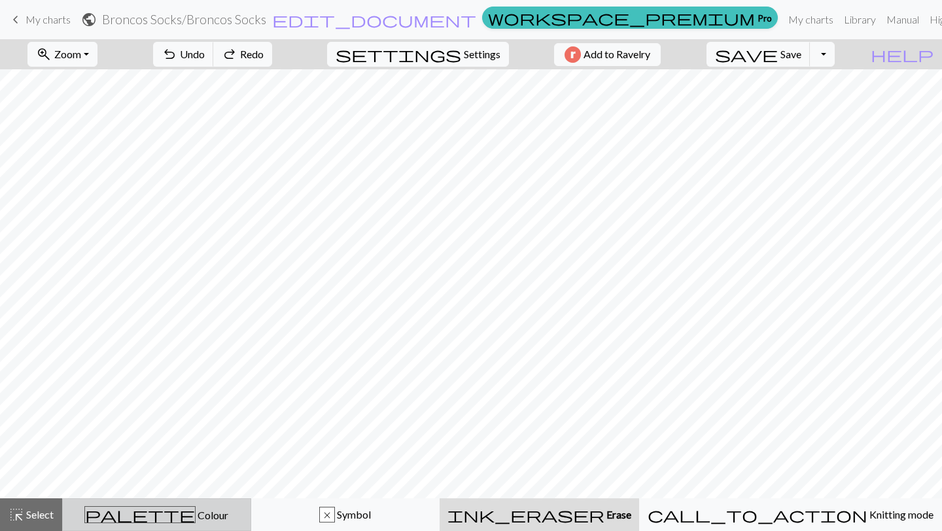
click at [197, 512] on span "Colour" at bounding box center [212, 515] width 33 height 12
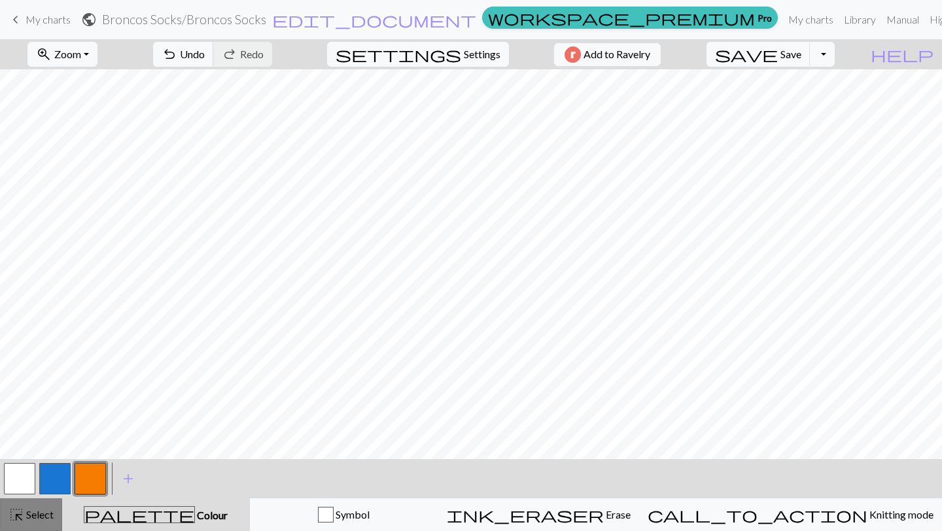
click at [27, 508] on span "Select" at bounding box center [38, 514] width 29 height 12
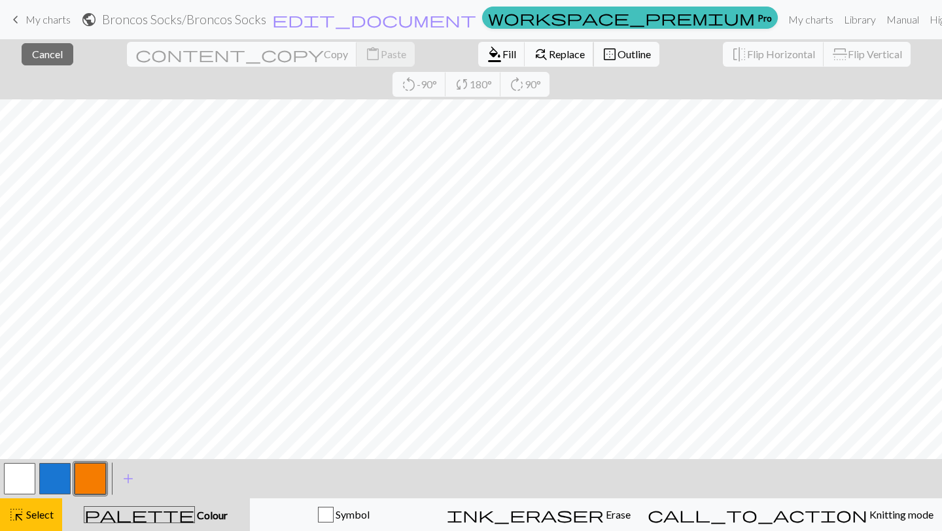
click at [549, 60] on span "Replace" at bounding box center [567, 54] width 36 height 12
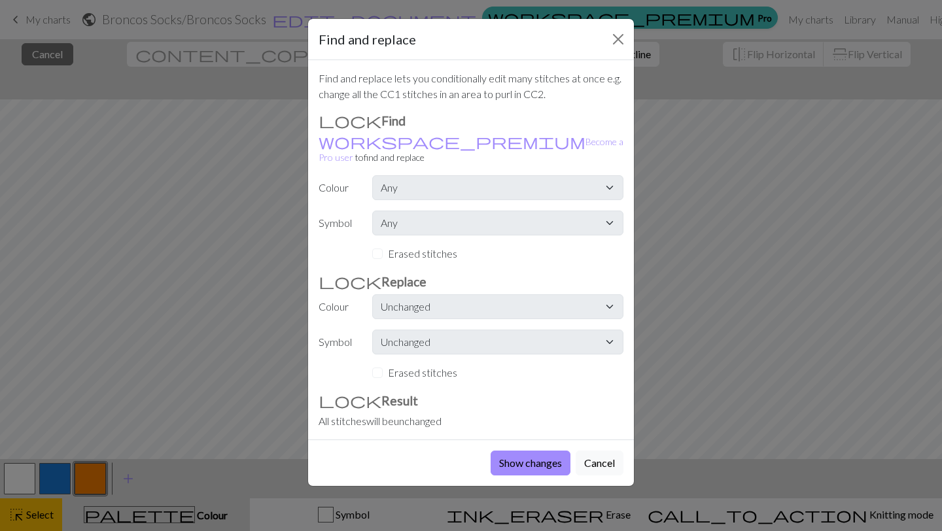
click at [379, 246] on div "Erased stitches" at bounding box center [497, 254] width 251 height 16
click at [381, 246] on div "Erased stitches" at bounding box center [497, 254] width 251 height 16
click at [617, 34] on button "Close" at bounding box center [617, 39] width 21 height 21
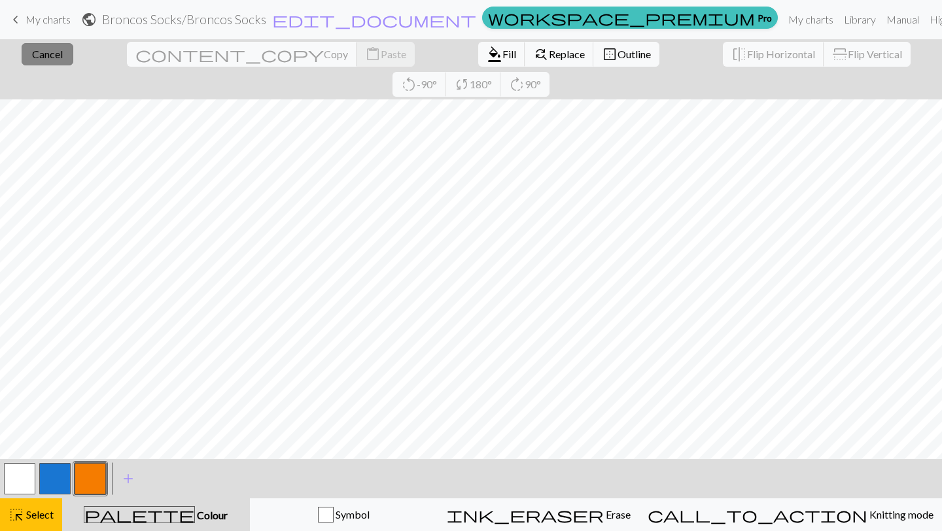
click at [55, 53] on span "Cancel" at bounding box center [47, 54] width 31 height 12
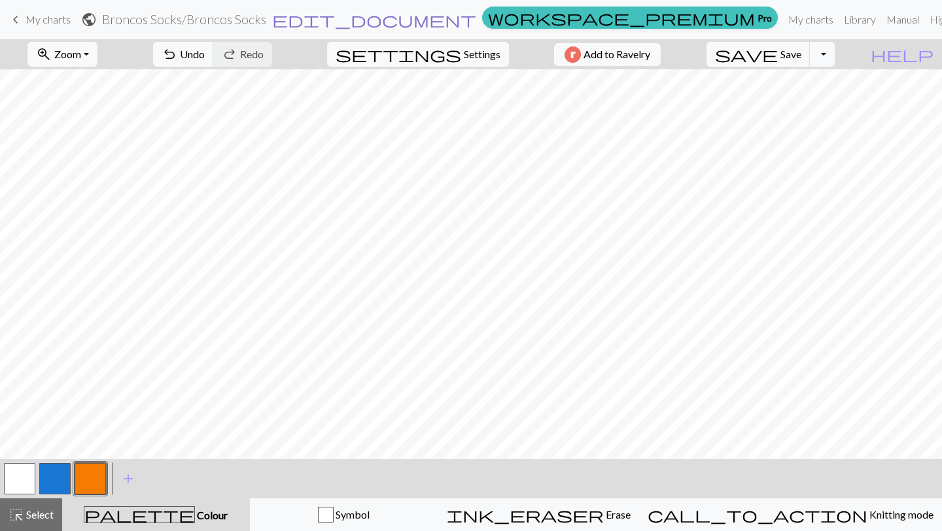
click at [468, 24] on span "edit_document" at bounding box center [374, 19] width 204 height 18
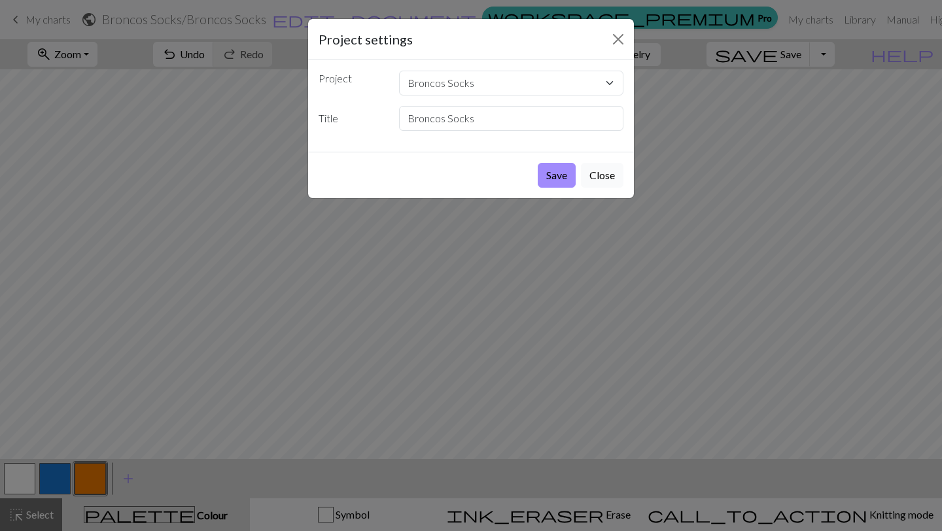
click at [594, 173] on button "Close" at bounding box center [602, 175] width 43 height 25
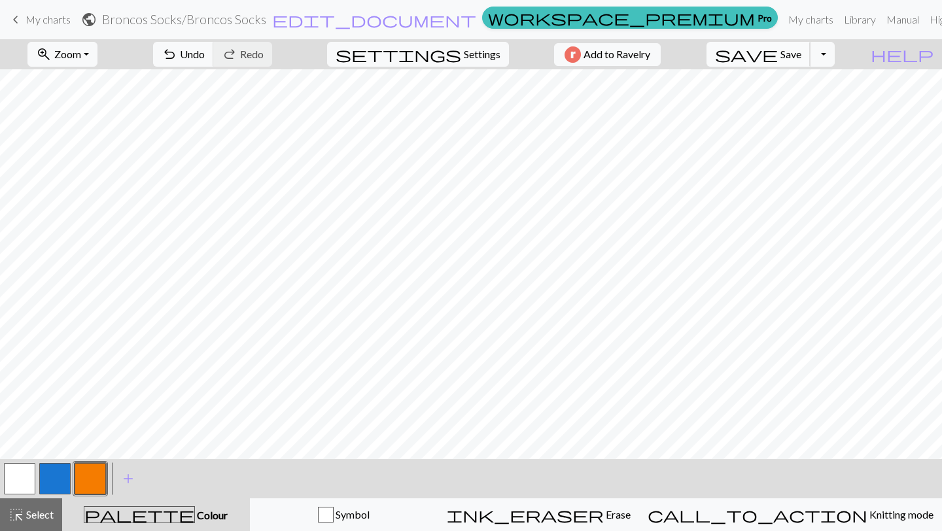
click at [804, 58] on button "save Save Save" at bounding box center [758, 54] width 104 height 25
click at [469, 55] on span "Settings" at bounding box center [482, 54] width 37 height 16
select select "aran"
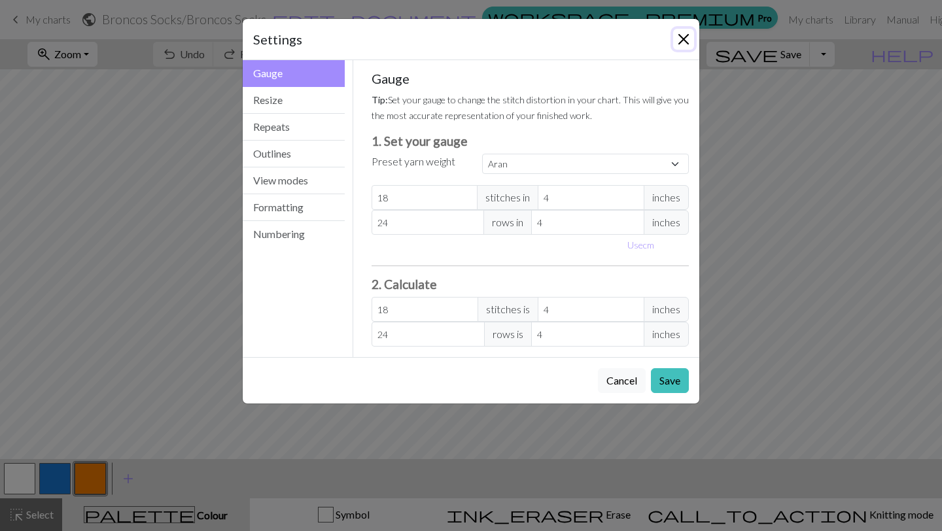
click at [684, 39] on button "Close" at bounding box center [683, 39] width 21 height 21
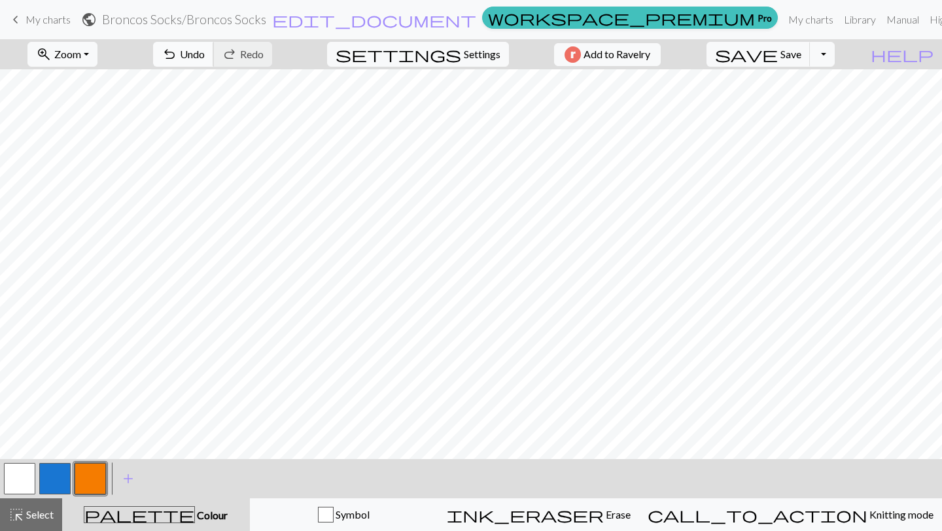
click at [205, 58] on span "Undo" at bounding box center [192, 54] width 25 height 12
click at [14, 477] on button "button" at bounding box center [19, 478] width 31 height 31
click at [205, 50] on span "Undo" at bounding box center [192, 54] width 25 height 12
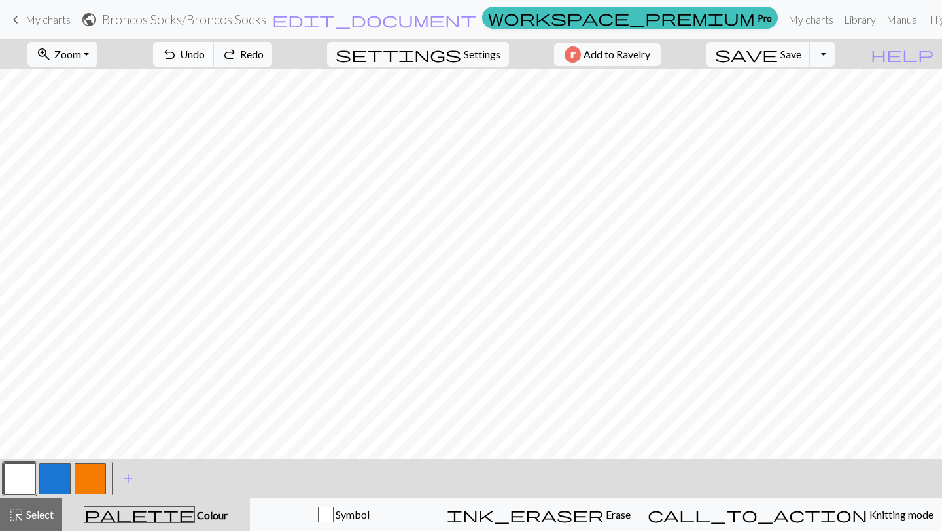
click at [205, 50] on span "Undo" at bounding box center [192, 54] width 25 height 12
click at [246, 50] on div "undo Undo Undo redo Redo Redo" at bounding box center [212, 54] width 139 height 30
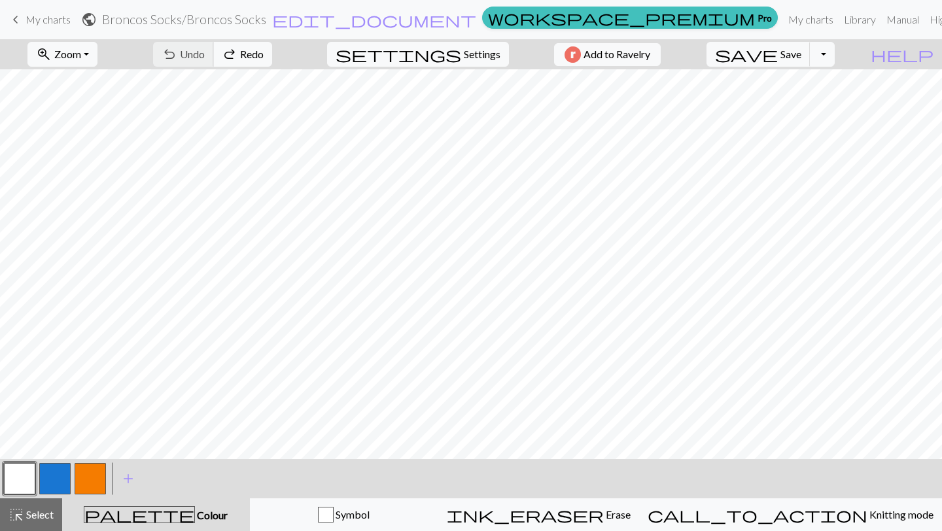
click at [246, 50] on div "undo Undo Undo redo Redo Redo" at bounding box center [212, 54] width 139 height 30
click at [249, 54] on div "undo Undo Undo redo Redo Redo" at bounding box center [212, 54] width 139 height 30
click at [250, 52] on div "undo Undo Undo redo Redo Redo" at bounding box center [212, 54] width 139 height 30
click at [264, 51] on span "Redo" at bounding box center [252, 54] width 24 height 12
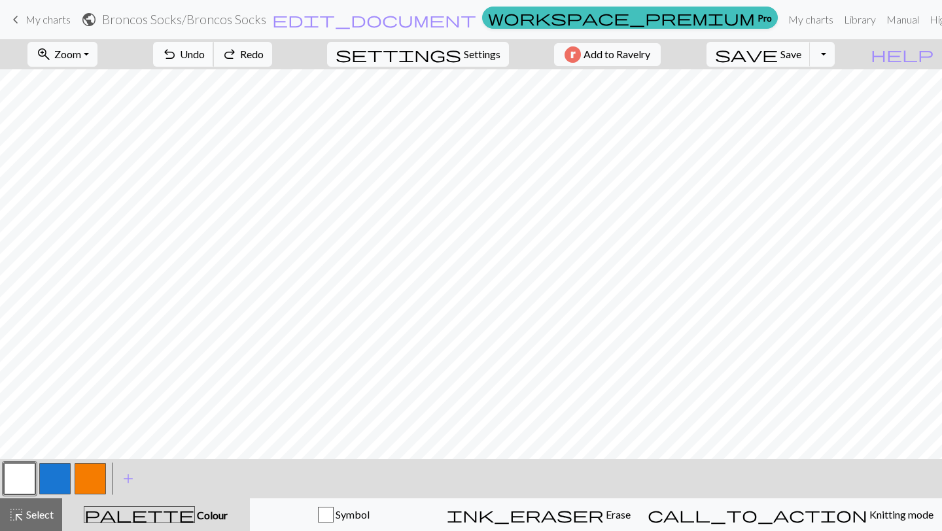
click at [205, 56] on span "Undo" at bounding box center [192, 54] width 25 height 12
click at [834, 62] on button "Toggle Dropdown" at bounding box center [821, 54] width 25 height 25
click at [42, 21] on span "My charts" at bounding box center [48, 19] width 45 height 12
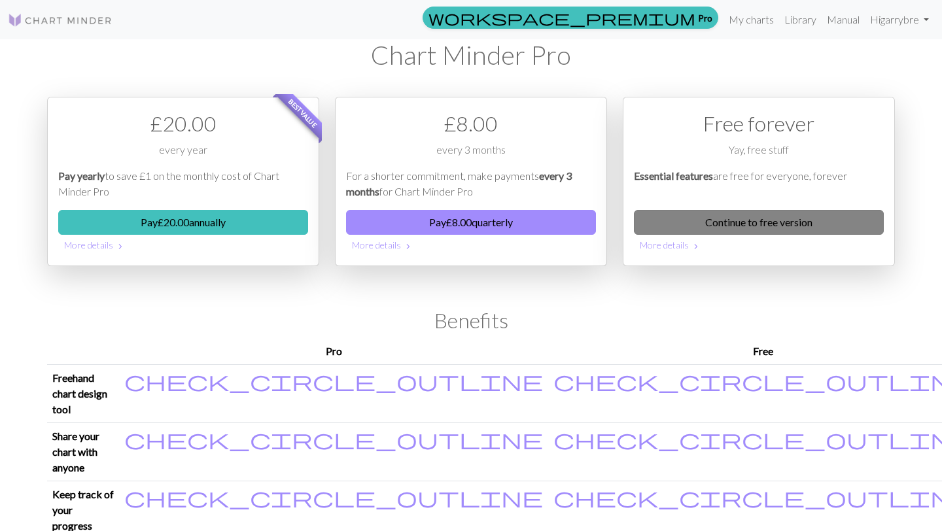
click at [753, 227] on link "Continue to free version" at bounding box center [759, 222] width 250 height 25
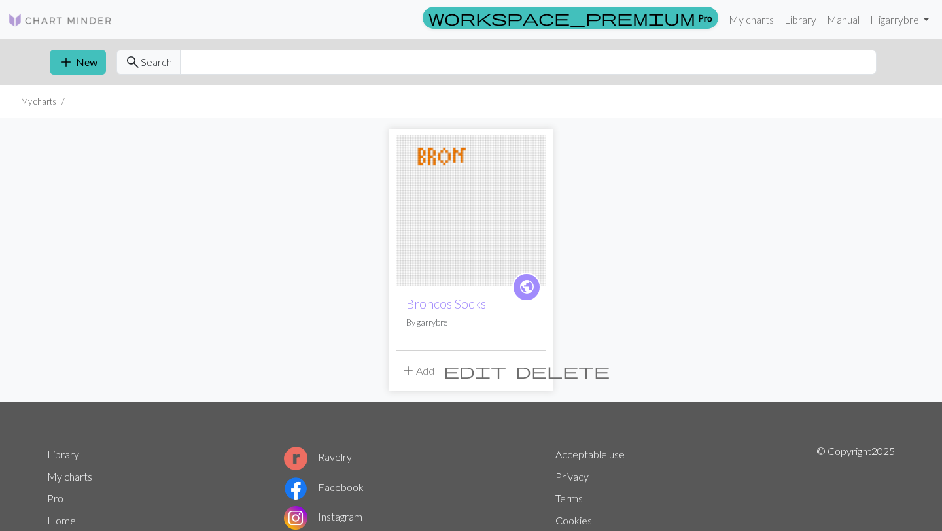
click at [536, 369] on span "delete" at bounding box center [562, 371] width 94 height 18
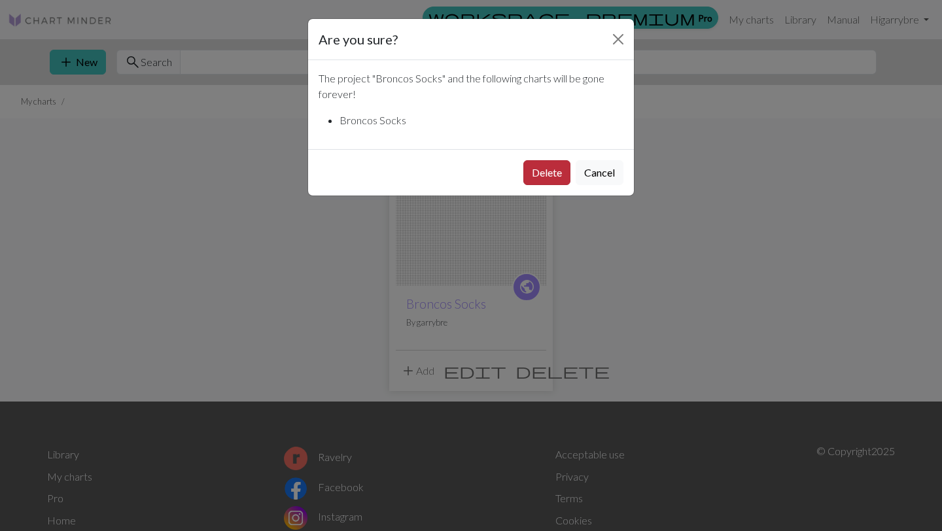
click at [534, 173] on button "Delete" at bounding box center [546, 172] width 47 height 25
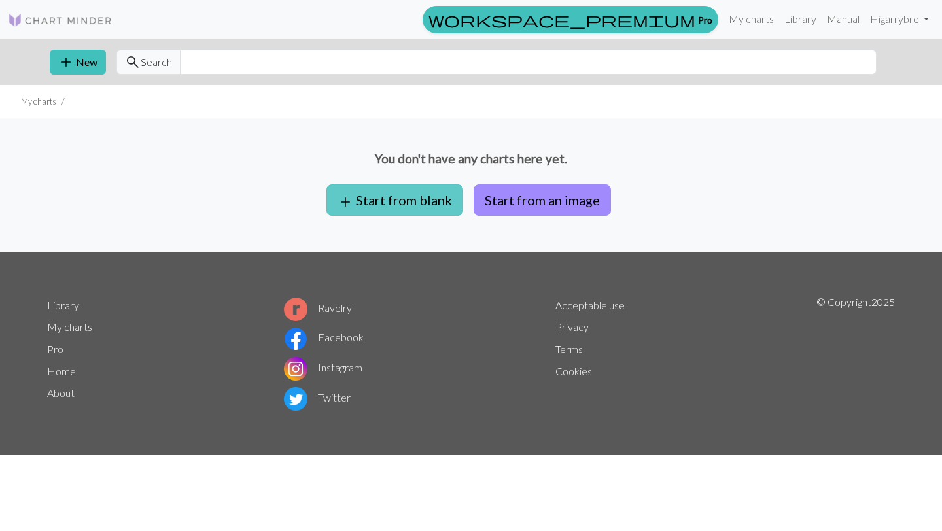
click at [390, 203] on button "add Start from blank" at bounding box center [394, 199] width 137 height 31
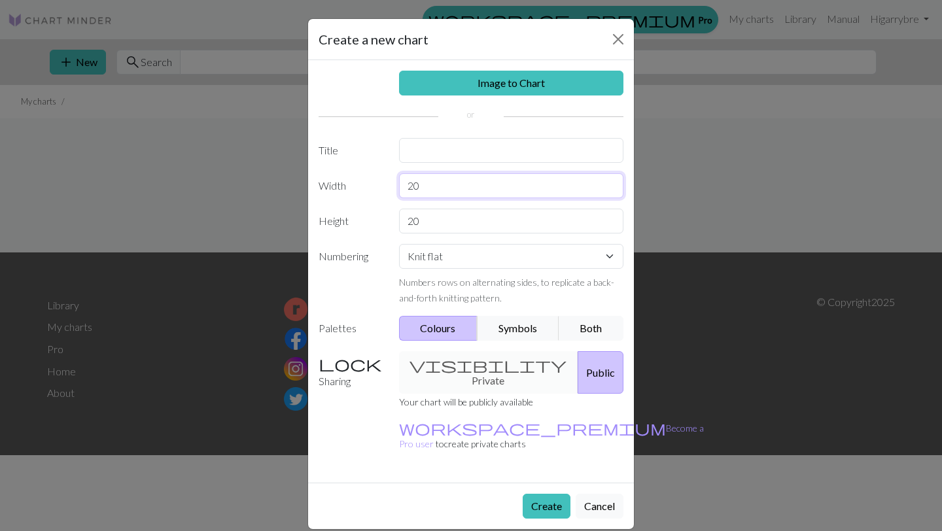
click at [439, 185] on input "20" at bounding box center [511, 185] width 225 height 25
type input "2"
type input "64"
click at [426, 228] on input "20" at bounding box center [511, 221] width 225 height 25
type input "2"
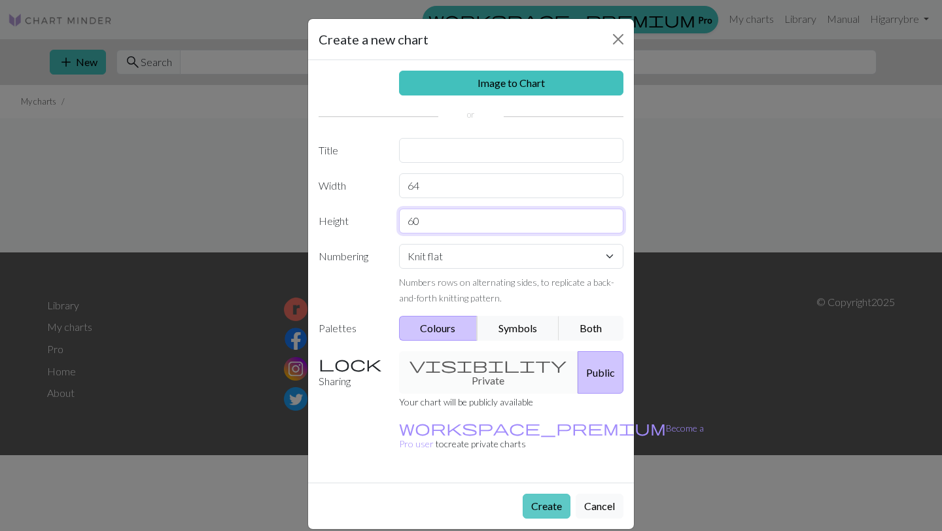
type input "60"
click at [549, 494] on button "Create" at bounding box center [546, 506] width 48 height 25
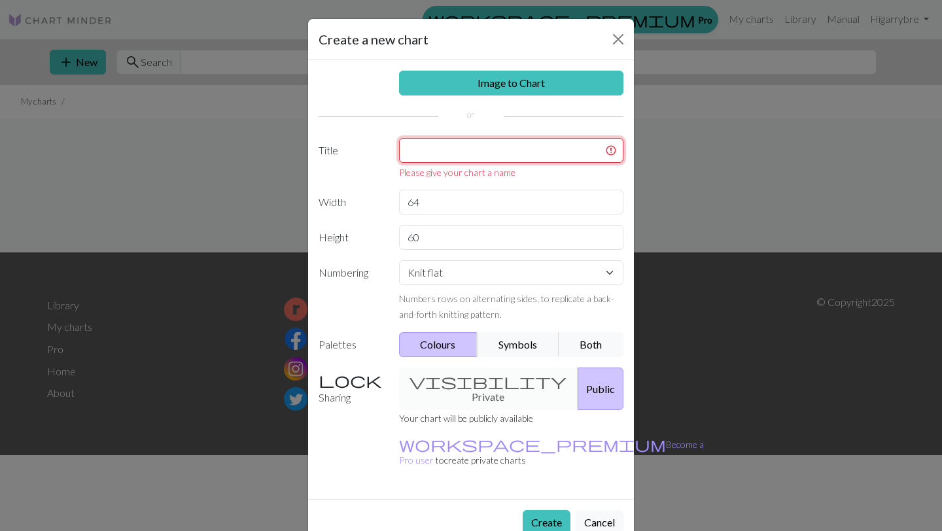
click at [486, 155] on input "text" at bounding box center [511, 150] width 225 height 25
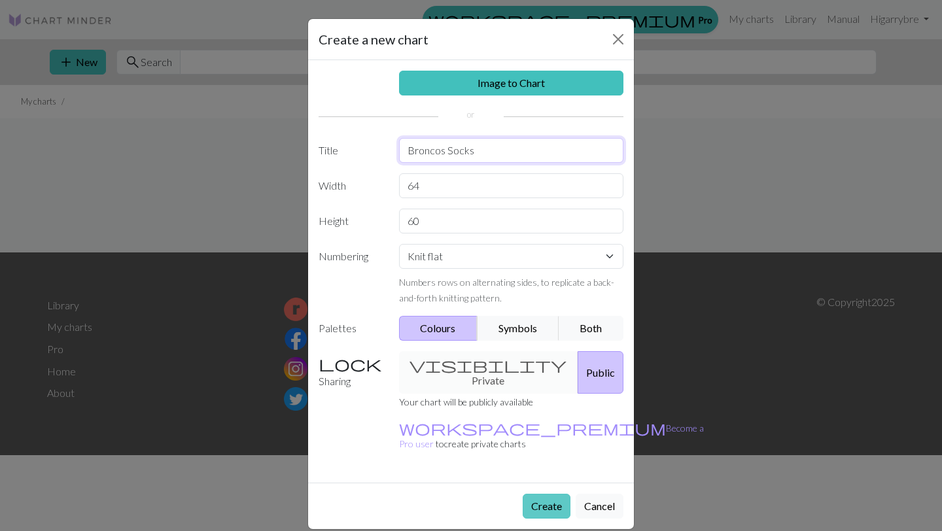
type input "Broncos Socks"
click at [543, 494] on button "Create" at bounding box center [546, 506] width 48 height 25
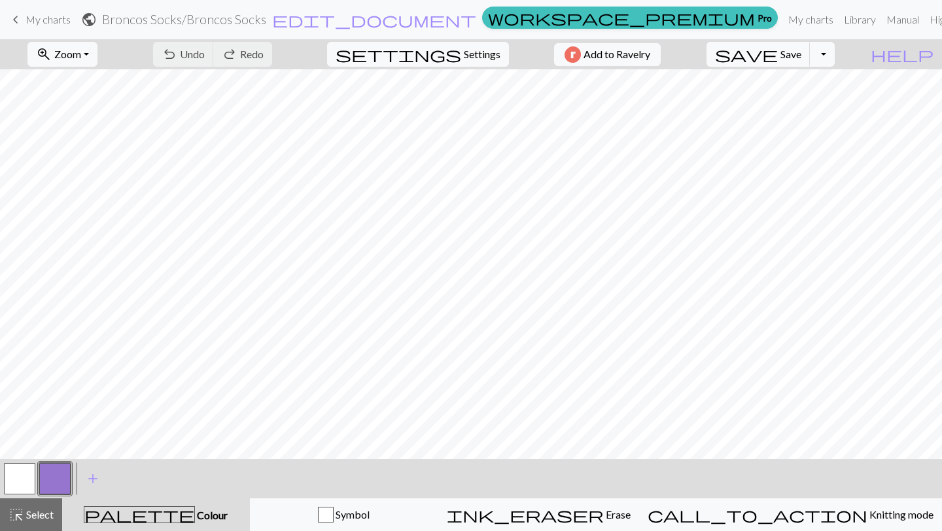
click at [55, 480] on button "button" at bounding box center [54, 478] width 31 height 31
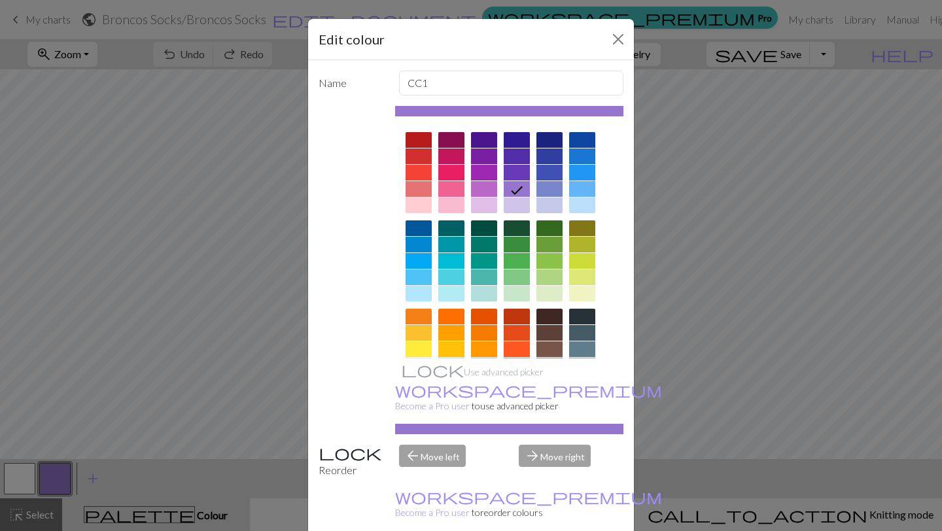
click at [455, 317] on div at bounding box center [451, 317] width 26 height 16
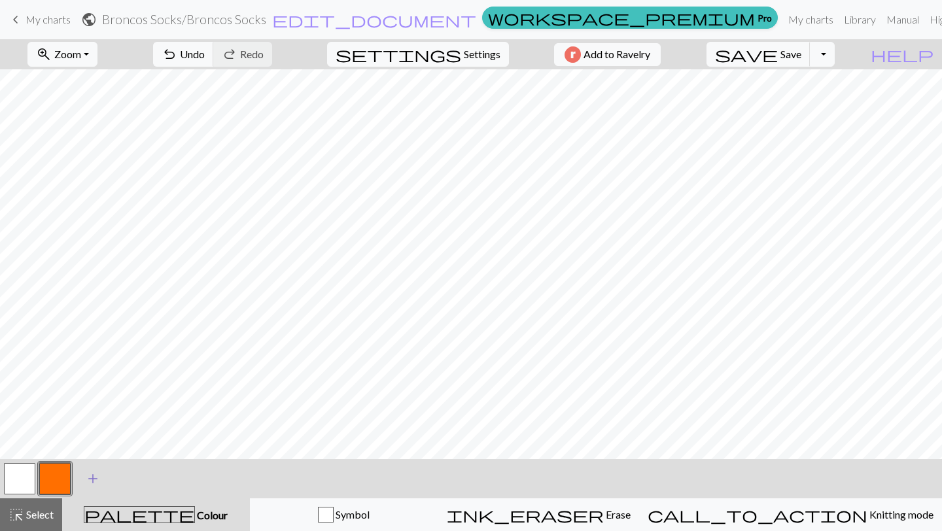
click at [91, 479] on span "add" at bounding box center [93, 478] width 16 height 18
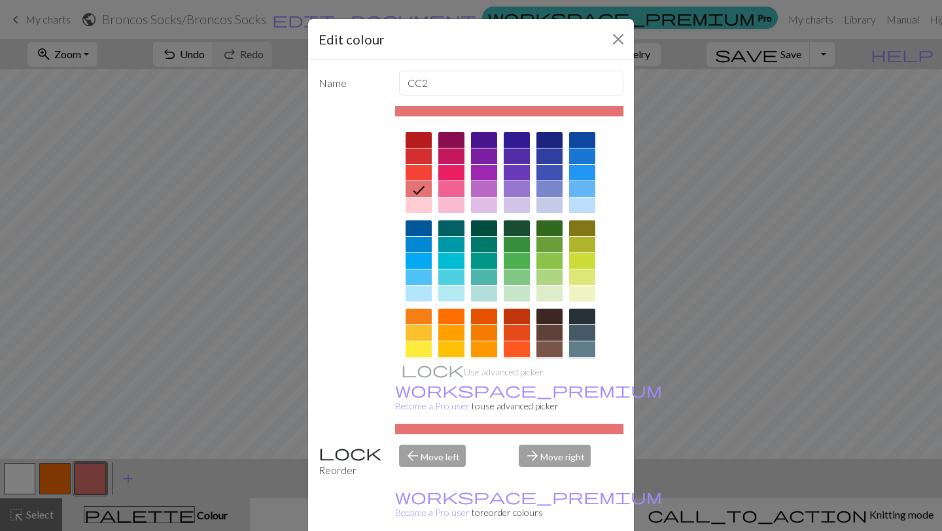
click at [595, 135] on div at bounding box center [509, 305] width 229 height 367
click at [583, 137] on div at bounding box center [582, 140] width 26 height 16
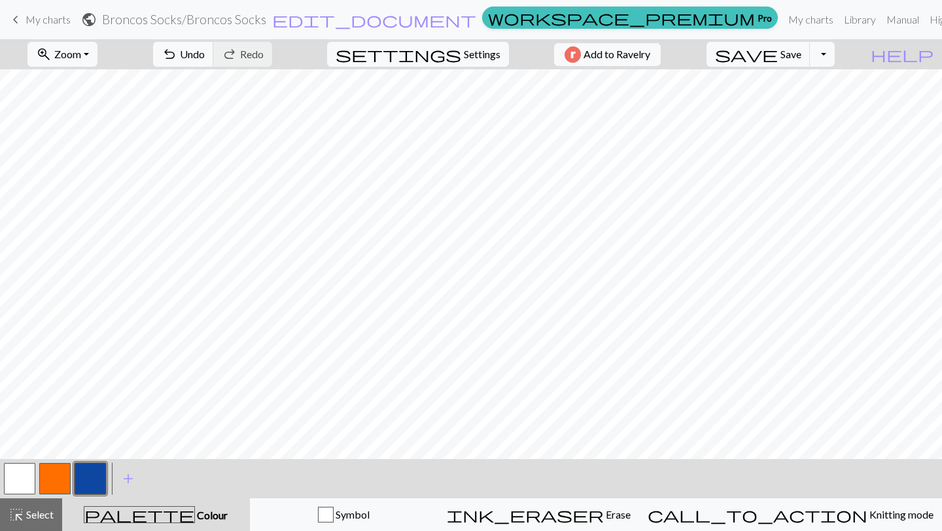
click at [60, 479] on button "button" at bounding box center [54, 478] width 31 height 31
click at [97, 481] on button "button" at bounding box center [90, 478] width 31 height 31
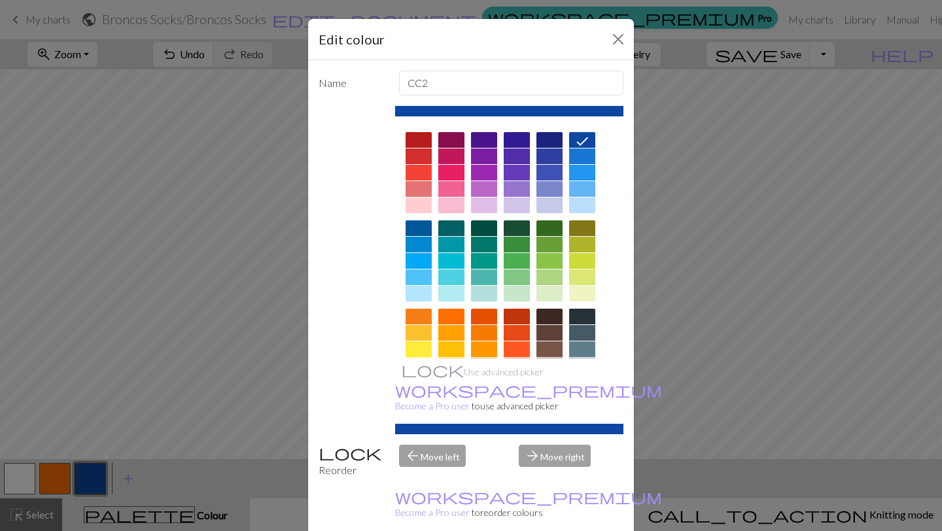
click at [583, 156] on div at bounding box center [582, 156] width 26 height 16
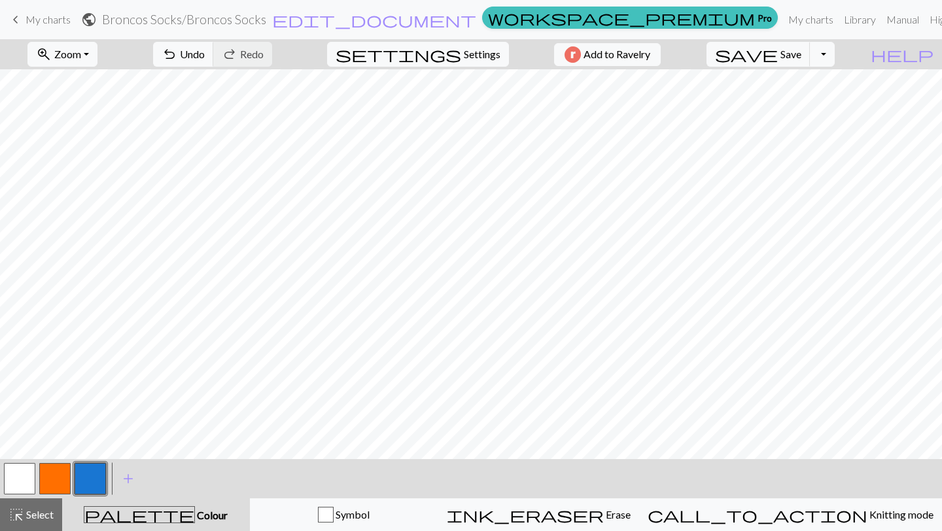
click at [63, 478] on button "button" at bounding box center [54, 478] width 31 height 31
click at [55, 479] on button "button" at bounding box center [54, 478] width 31 height 31
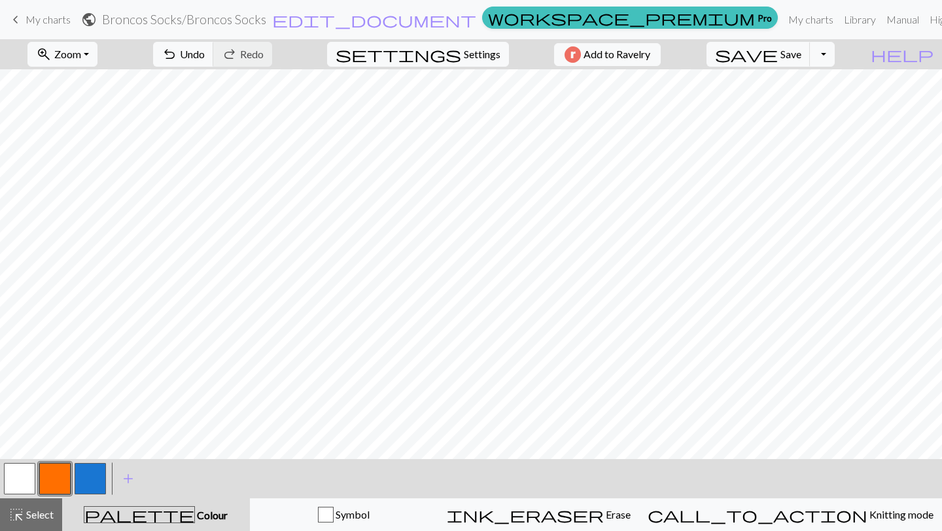
click at [24, 483] on button "button" at bounding box center [19, 478] width 31 height 31
click at [59, 486] on button "button" at bounding box center [54, 478] width 31 height 31
click at [11, 477] on button "button" at bounding box center [19, 478] width 31 height 31
click at [56, 483] on button "button" at bounding box center [54, 478] width 31 height 31
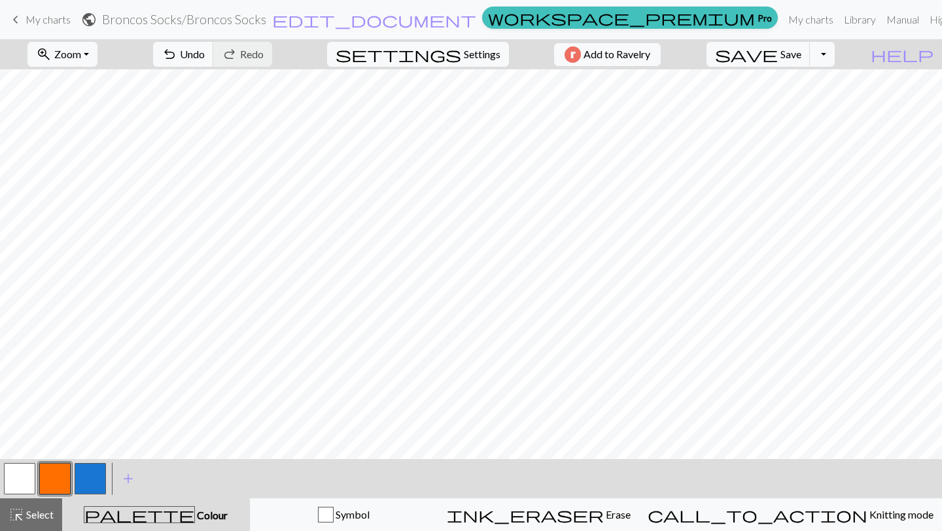
click at [31, 475] on button "button" at bounding box center [19, 478] width 31 height 31
click at [55, 479] on button "button" at bounding box center [54, 478] width 31 height 31
click at [48, 513] on span "Select" at bounding box center [38, 514] width 29 height 12
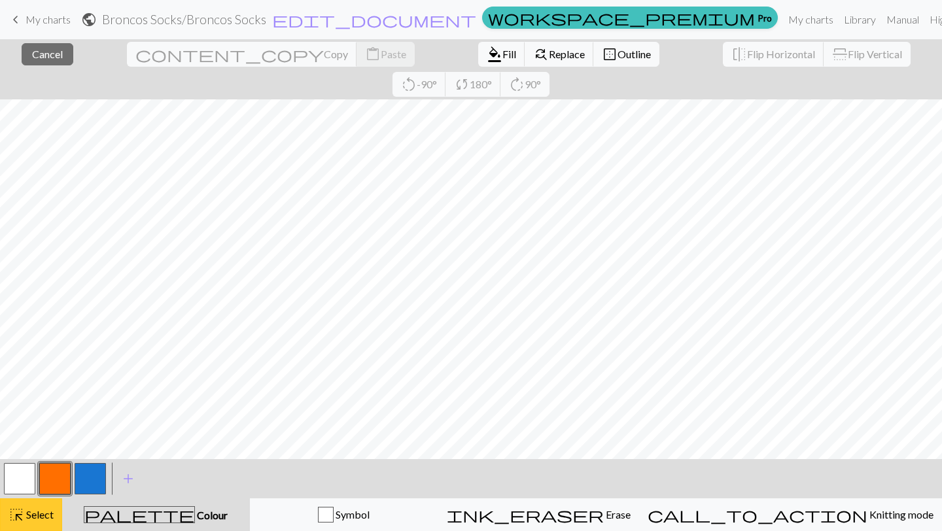
click at [19, 513] on span "highlight_alt" at bounding box center [17, 514] width 16 height 18
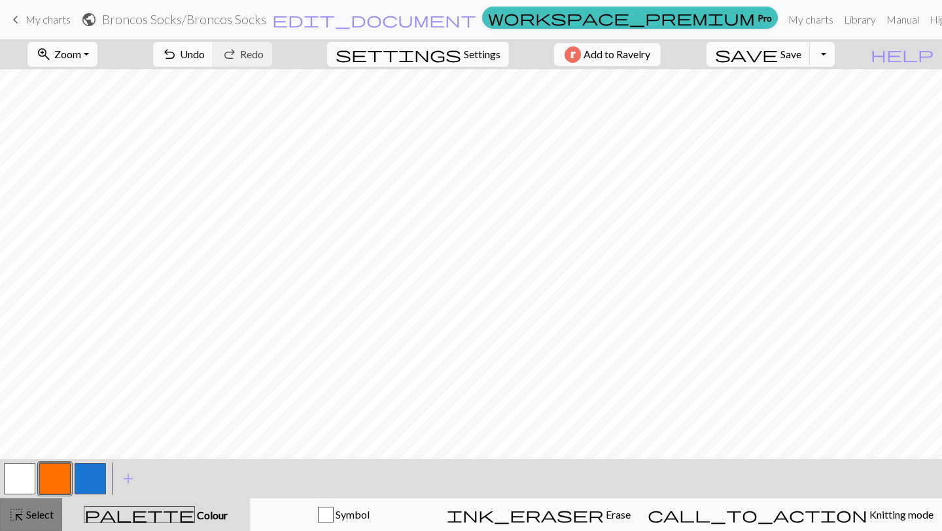
click at [27, 523] on button "highlight_alt Select Select" at bounding box center [31, 514] width 62 height 33
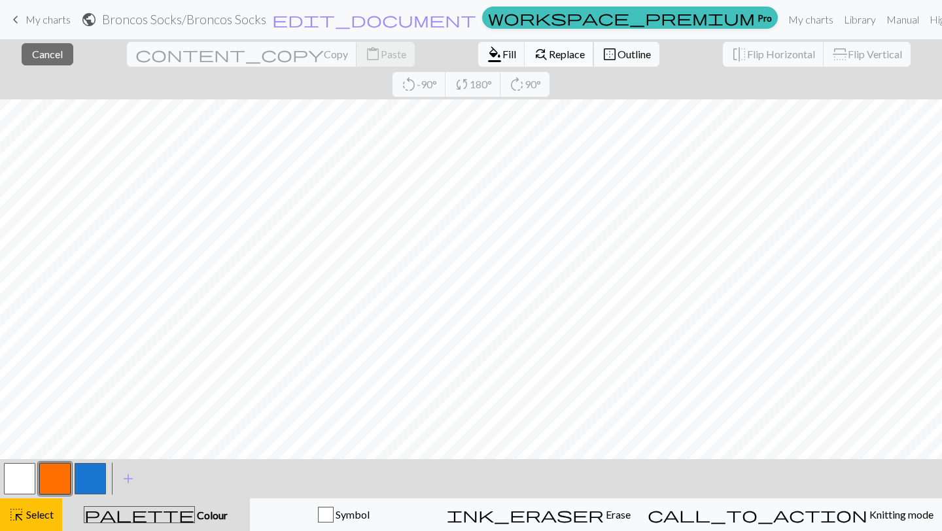
click at [549, 54] on span "Replace" at bounding box center [567, 54] width 36 height 12
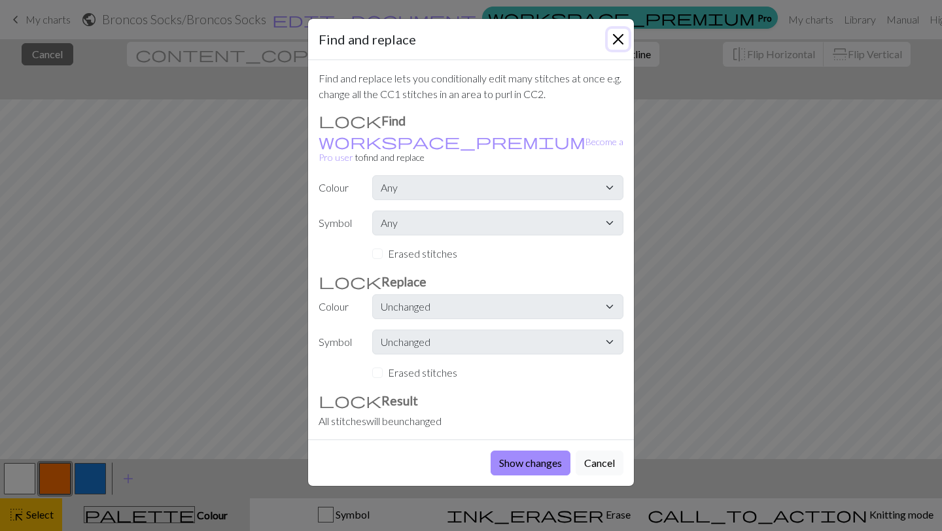
click at [624, 35] on button "Close" at bounding box center [617, 39] width 21 height 21
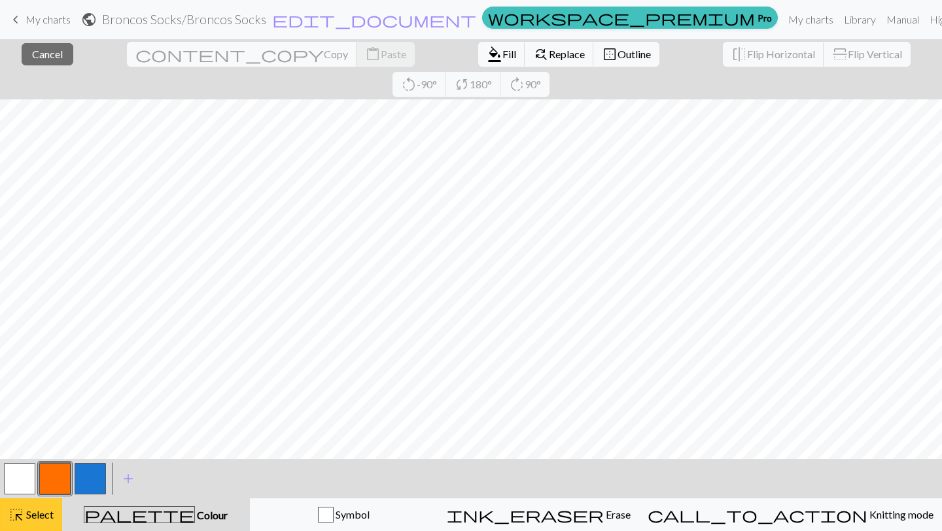
click at [2, 507] on button "highlight_alt Select Select" at bounding box center [31, 514] width 62 height 33
